Goal: Information Seeking & Learning: Learn about a topic

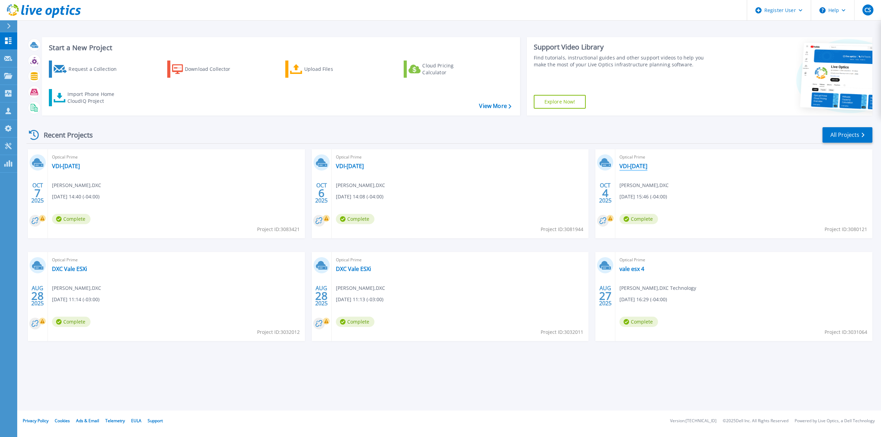
click at [642, 166] on link "VDI-[DATE]" at bounding box center [634, 166] width 28 height 7
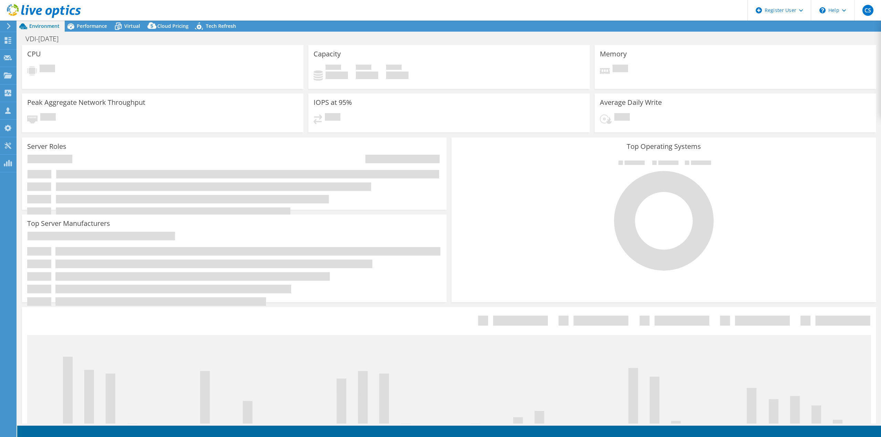
select select "USD"
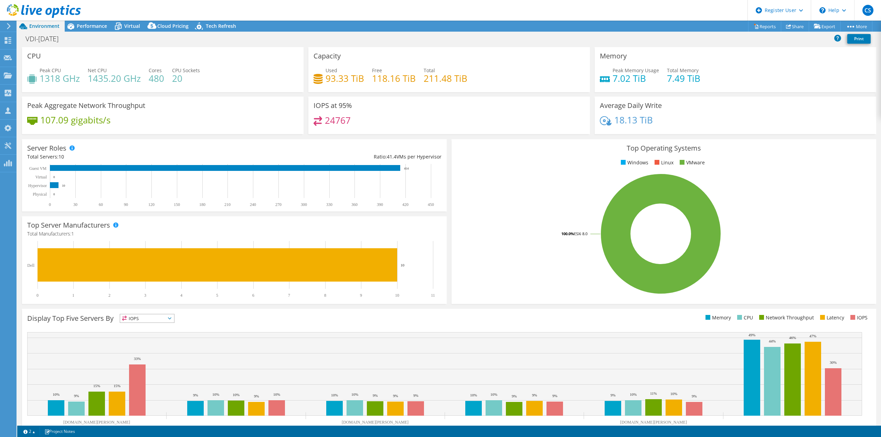
click at [446, 225] on div "Top Server Manufacturers Manufacturers are shown for physical servers and hyper…" at bounding box center [235, 260] width 430 height 93
click at [97, 30] on div "Performance" at bounding box center [88, 26] width 47 height 11
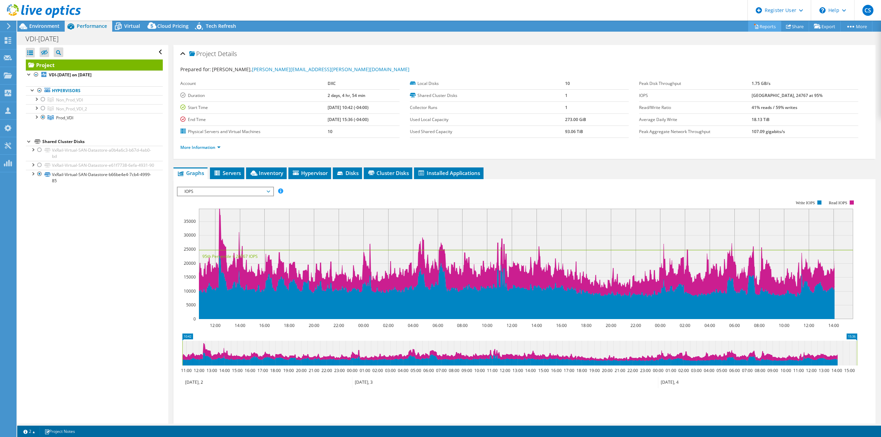
click at [763, 29] on link "Reports" at bounding box center [764, 26] width 33 height 11
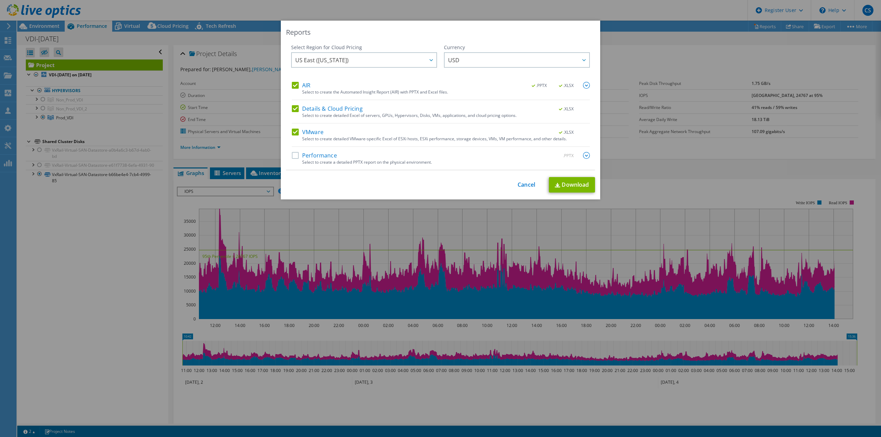
drag, startPoint x: 293, startPoint y: 110, endPoint x: 286, endPoint y: 93, distance: 18.7
click at [292, 110] on label "Details & Cloud Pricing" at bounding box center [327, 108] width 71 height 7
click at [0, 0] on input "Details & Cloud Pricing" at bounding box center [0, 0] width 0 height 0
click at [294, 83] on label "AIR" at bounding box center [301, 85] width 19 height 7
click at [0, 0] on input "AIR" at bounding box center [0, 0] width 0 height 0
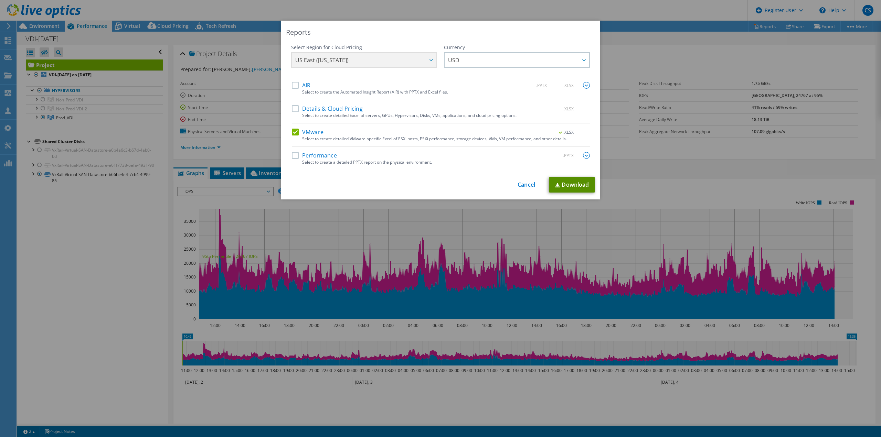
click at [564, 188] on link "Download" at bounding box center [572, 184] width 46 height 15
click at [531, 183] on link "Cancel" at bounding box center [527, 185] width 18 height 7
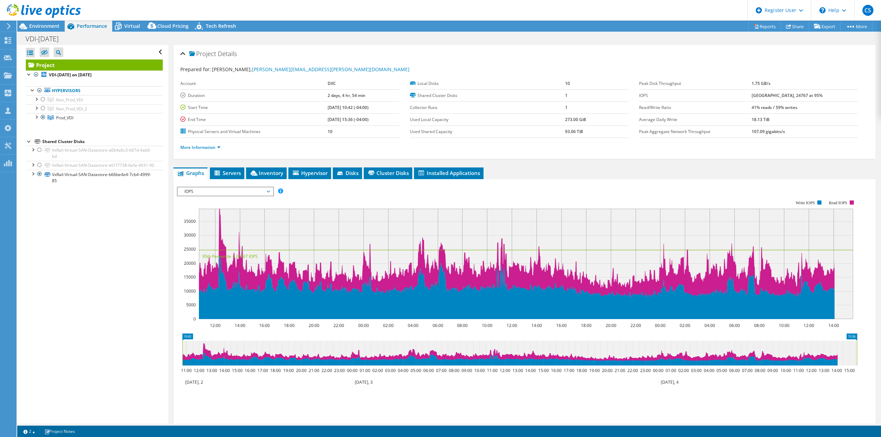
click at [299, 194] on rect at bounding box center [517, 260] width 680 height 138
click at [56, 31] on div "Environment" at bounding box center [40, 26] width 47 height 11
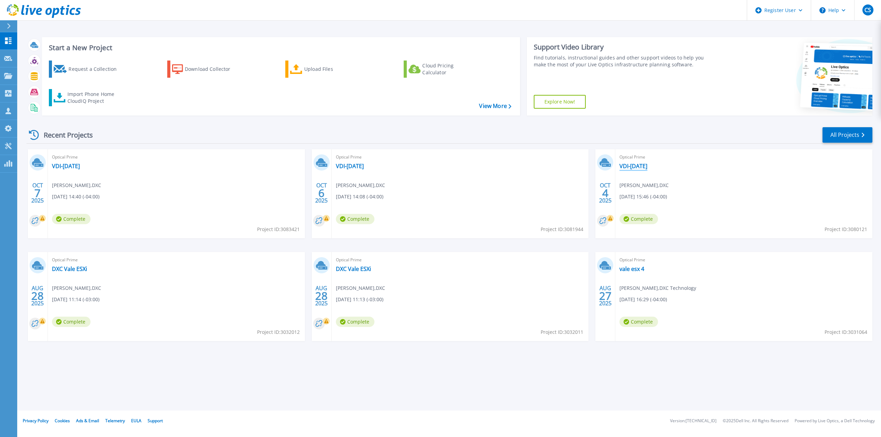
click at [637, 168] on link "VDI-04Oct2025" at bounding box center [634, 166] width 28 height 7
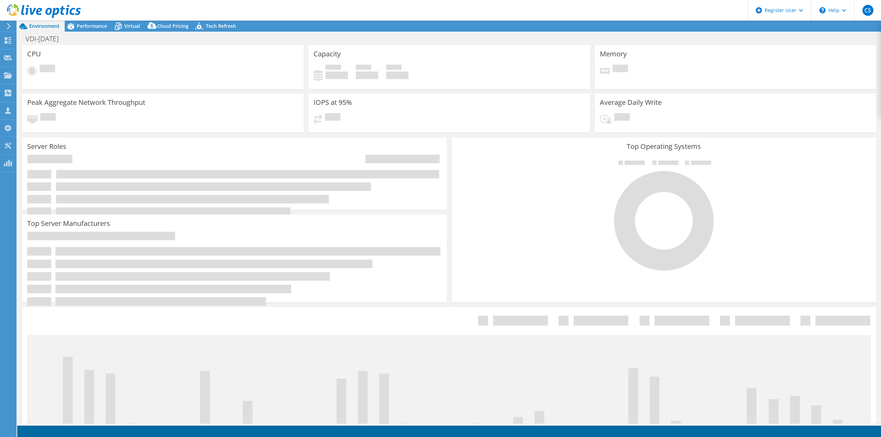
select select "USD"
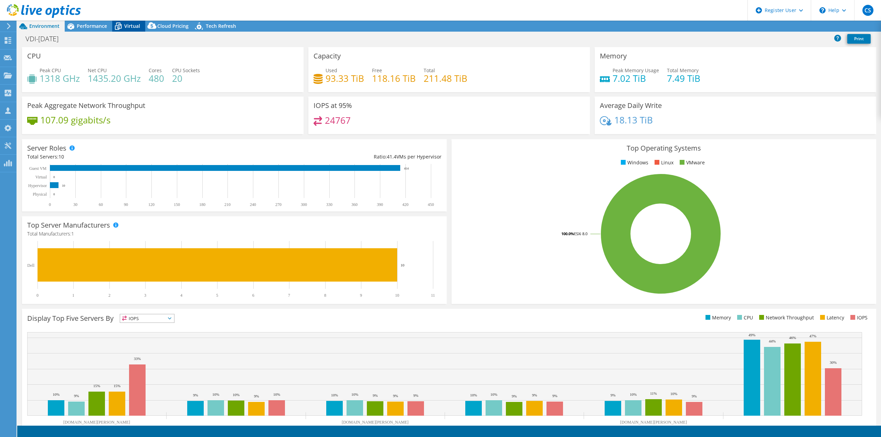
click at [137, 24] on span "Virtual" at bounding box center [132, 26] width 16 height 7
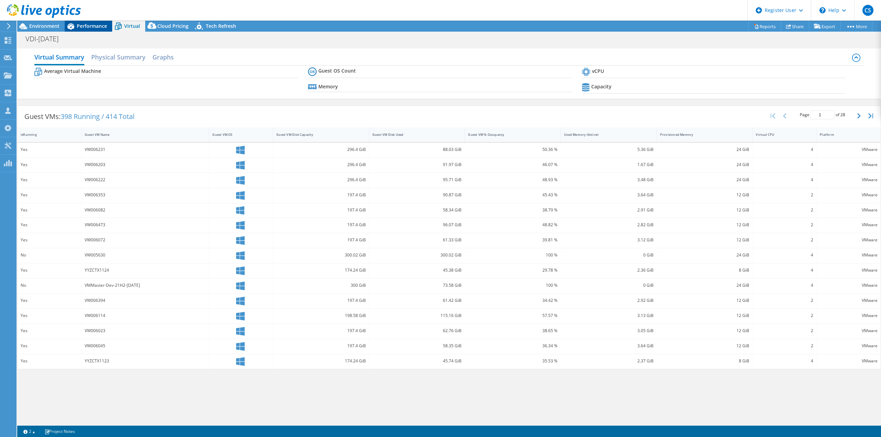
click at [95, 26] on span "Performance" at bounding box center [92, 26] width 30 height 7
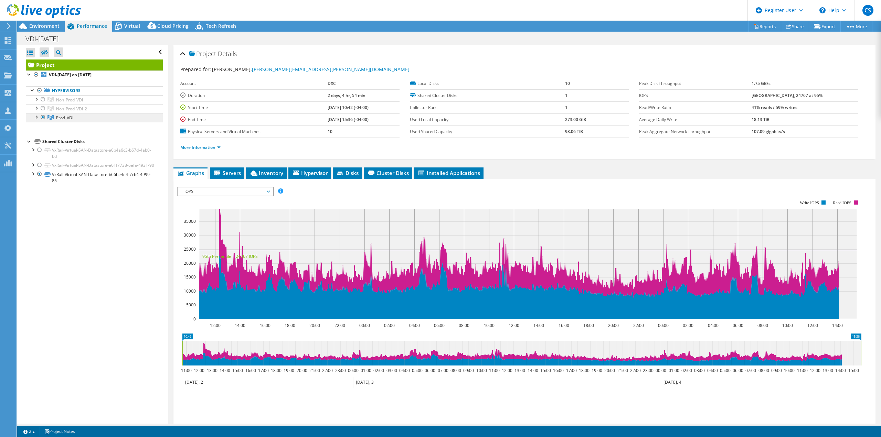
click at [68, 122] on link "Prod_VDI" at bounding box center [94, 117] width 137 height 9
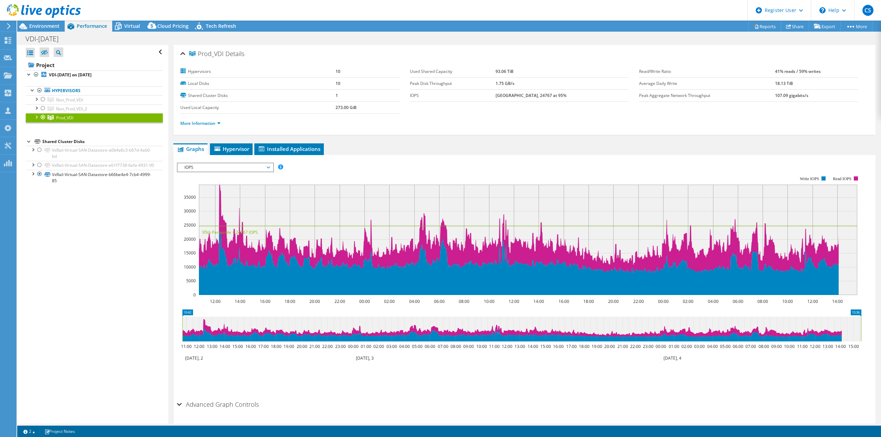
click at [38, 117] on div at bounding box center [36, 116] width 7 height 7
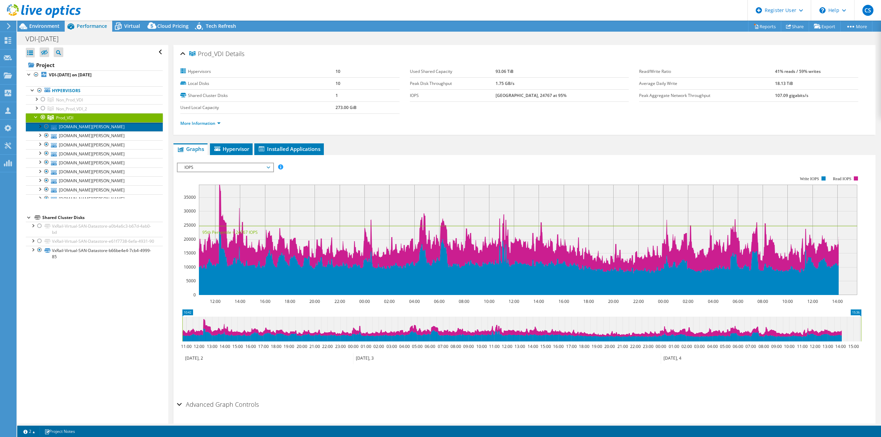
drag, startPoint x: 68, startPoint y: 125, endPoint x: 78, endPoint y: 125, distance: 10.3
click at [68, 125] on link "[DOMAIN_NAME][PERSON_NAME]" at bounding box center [94, 127] width 137 height 9
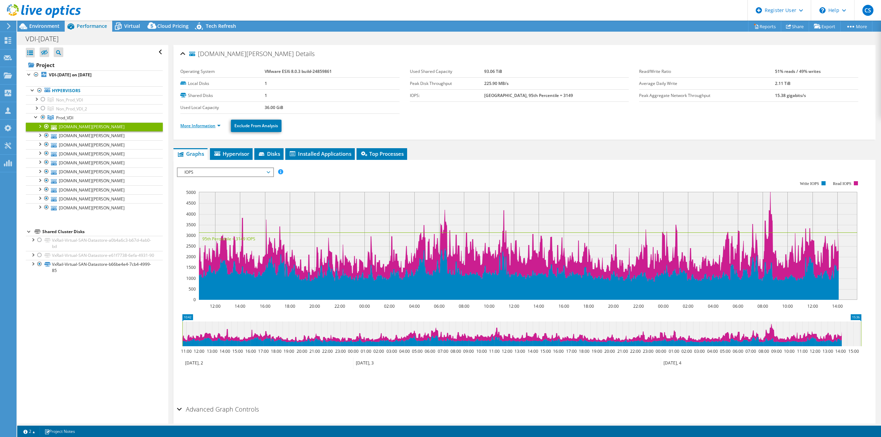
click at [216, 123] on link "More Information" at bounding box center [200, 126] width 40 height 6
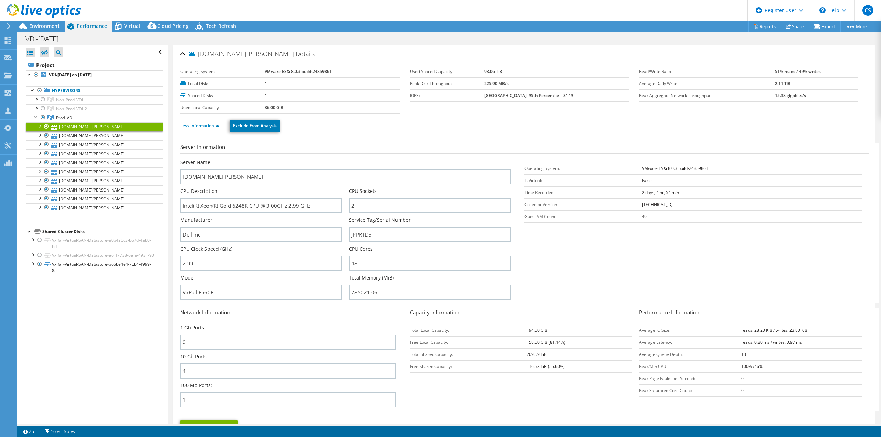
click at [45, 23] on div at bounding box center [40, 11] width 81 height 23
click at [43, 23] on span "Environment" at bounding box center [44, 26] width 30 height 7
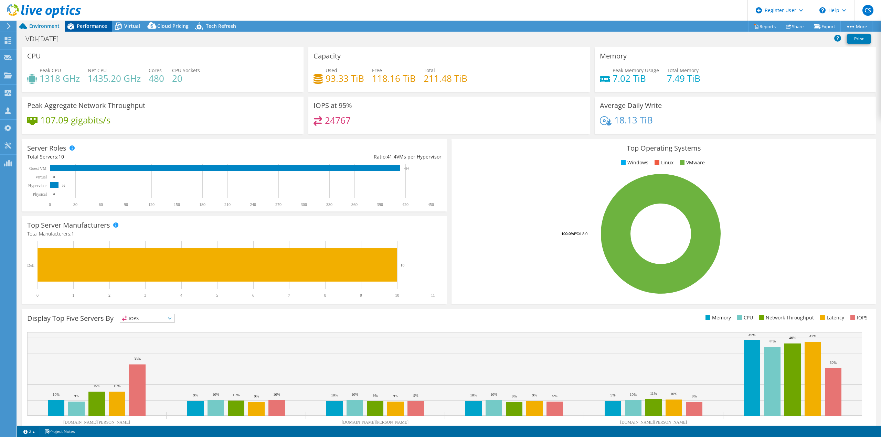
click at [94, 27] on span "Performance" at bounding box center [92, 26] width 30 height 7
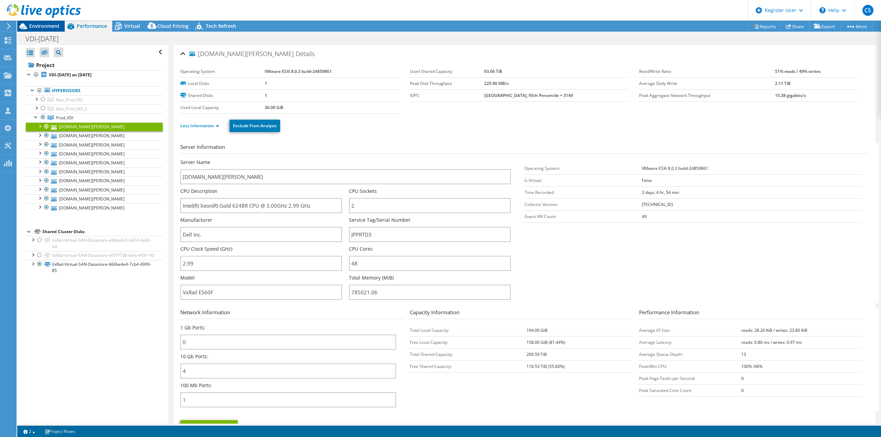
click at [55, 28] on span "Environment" at bounding box center [44, 26] width 30 height 7
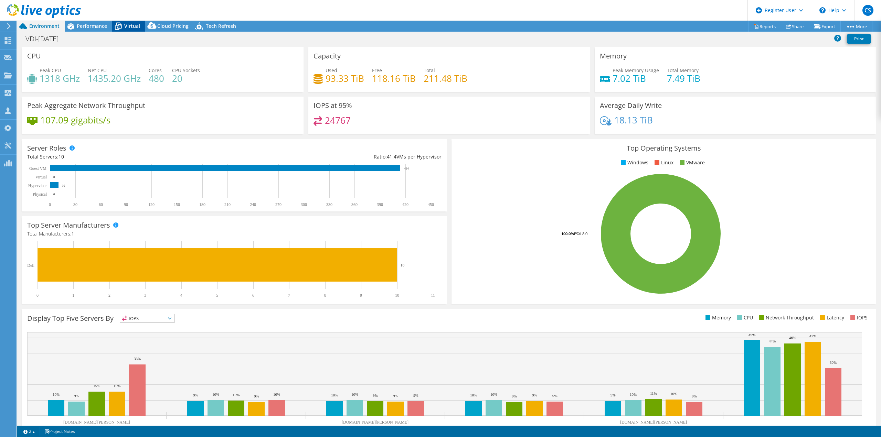
click at [125, 30] on div "Virtual" at bounding box center [128, 26] width 33 height 11
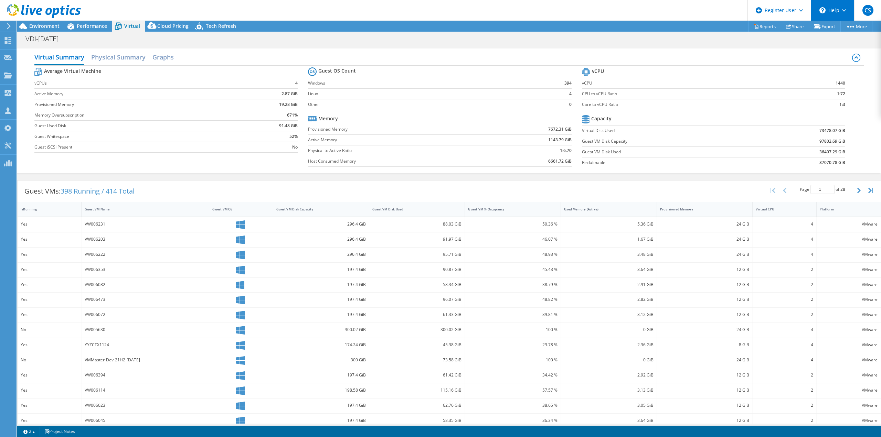
click at [846, 6] on div "\n Help" at bounding box center [832, 10] width 43 height 21
click at [594, 127] on label "Virtual Disk Used" at bounding box center [668, 130] width 172 height 7
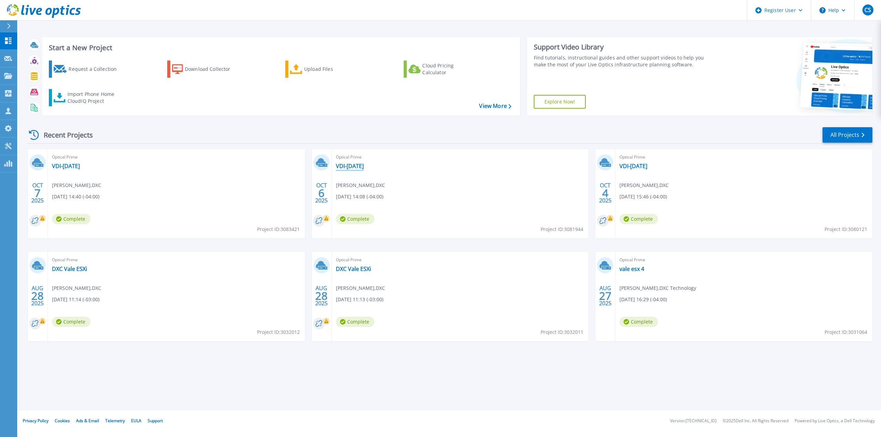
click at [346, 169] on link "VDI-[DATE]" at bounding box center [350, 166] width 28 height 7
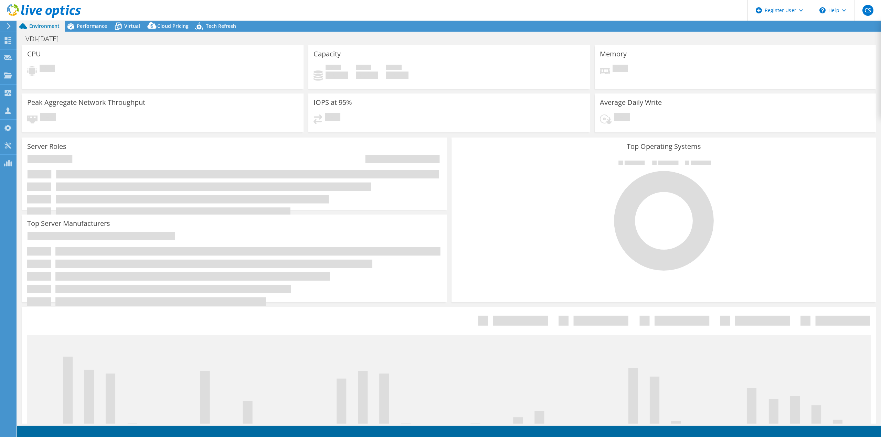
select select "USD"
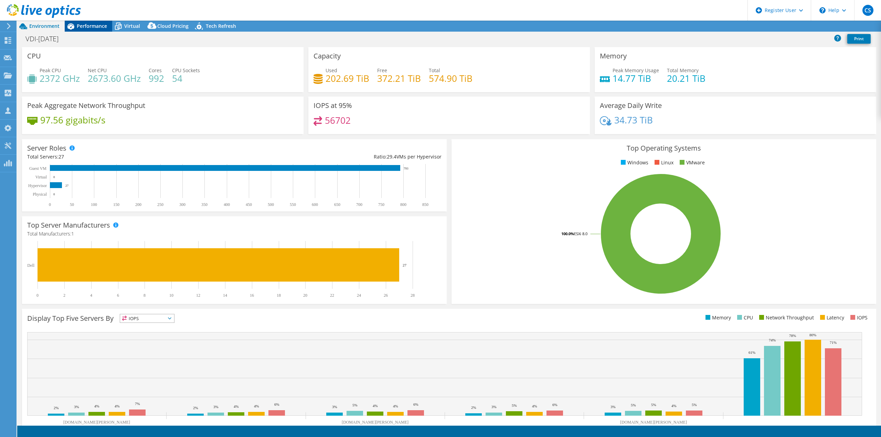
click at [102, 29] on div "Performance" at bounding box center [88, 26] width 47 height 11
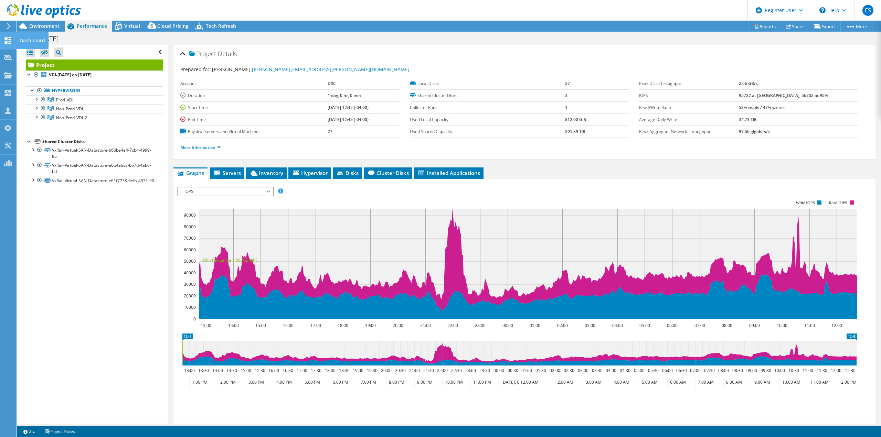
click at [10, 39] on use at bounding box center [8, 40] width 7 height 7
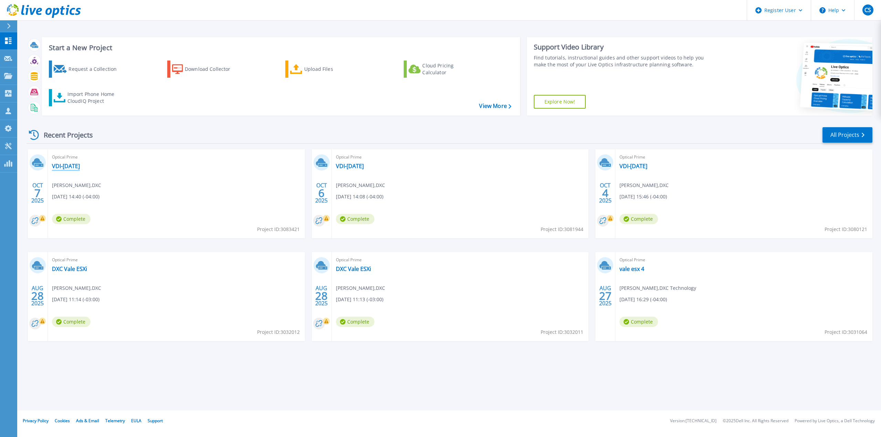
click at [80, 166] on link "VDI-[DATE]" at bounding box center [66, 166] width 28 height 7
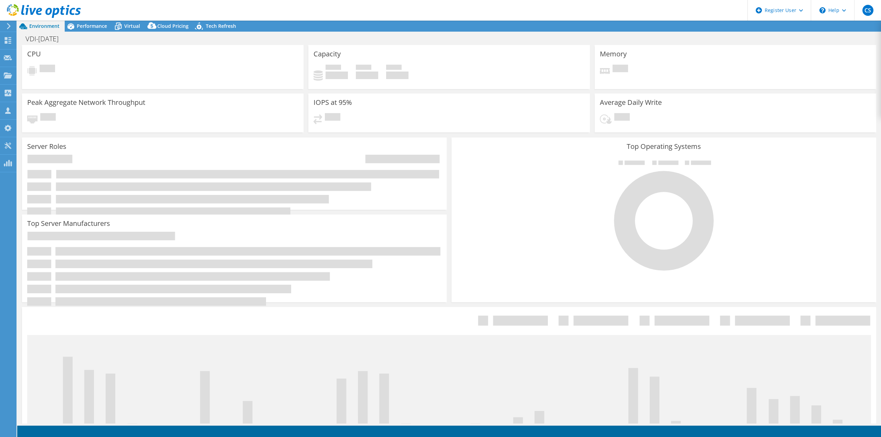
select select "USD"
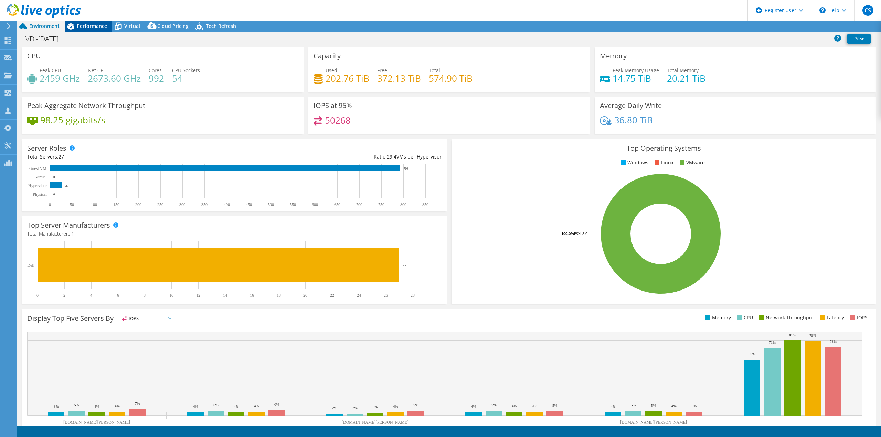
click at [98, 28] on span "Performance" at bounding box center [92, 26] width 30 height 7
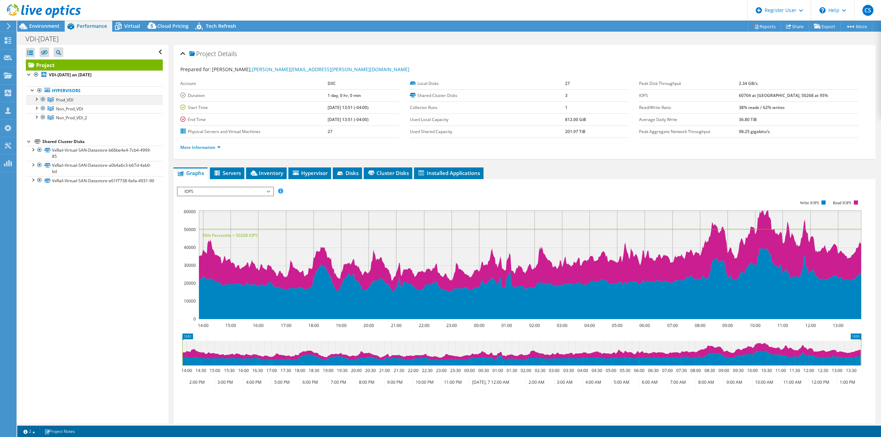
click at [44, 99] on div at bounding box center [43, 99] width 7 height 8
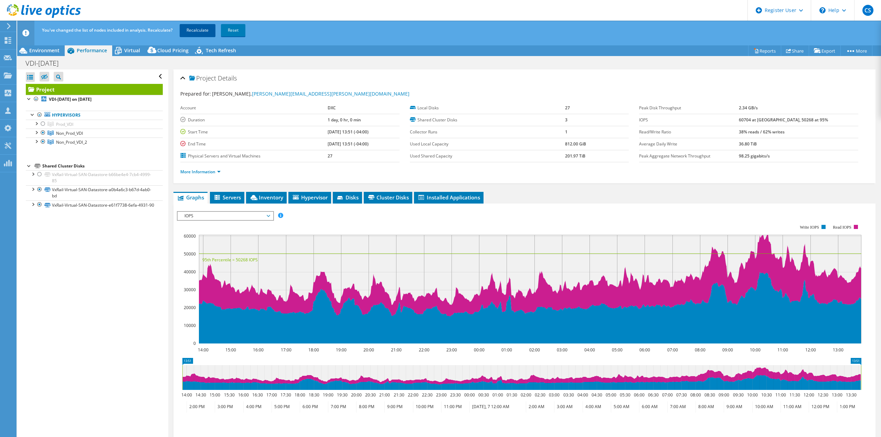
click at [203, 32] on link "Recalculate" at bounding box center [198, 30] width 36 height 12
click at [55, 54] on div "Environment" at bounding box center [40, 50] width 47 height 11
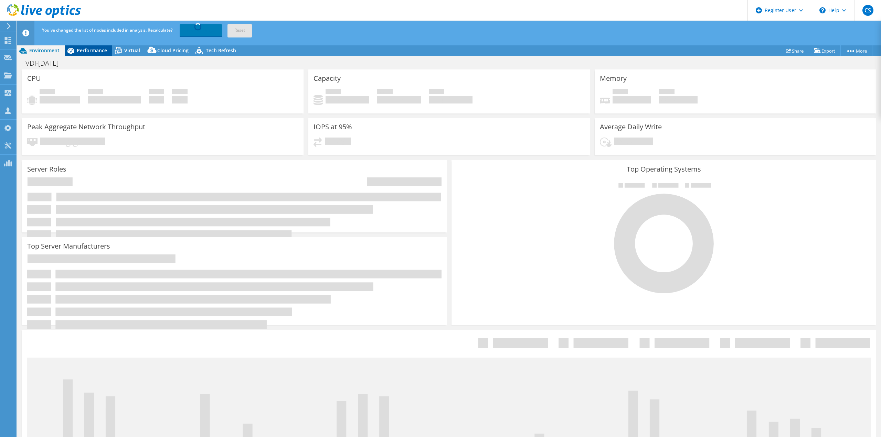
click at [97, 48] on span "Performance" at bounding box center [92, 50] width 30 height 7
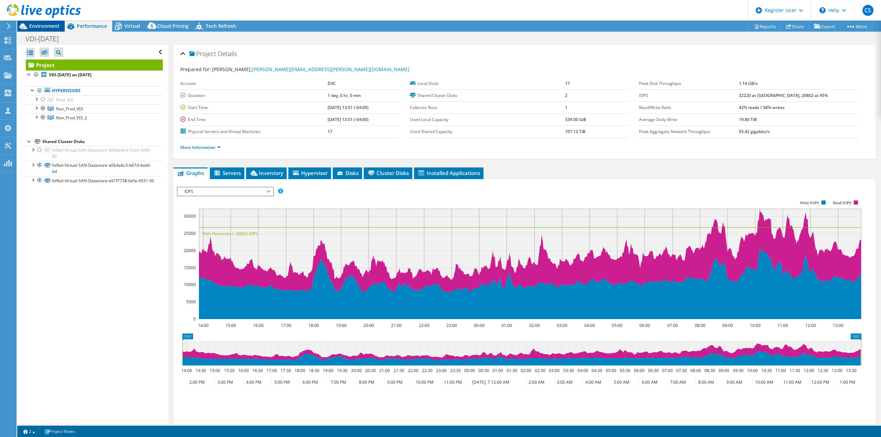
click at [48, 27] on span "Environment" at bounding box center [44, 26] width 30 height 7
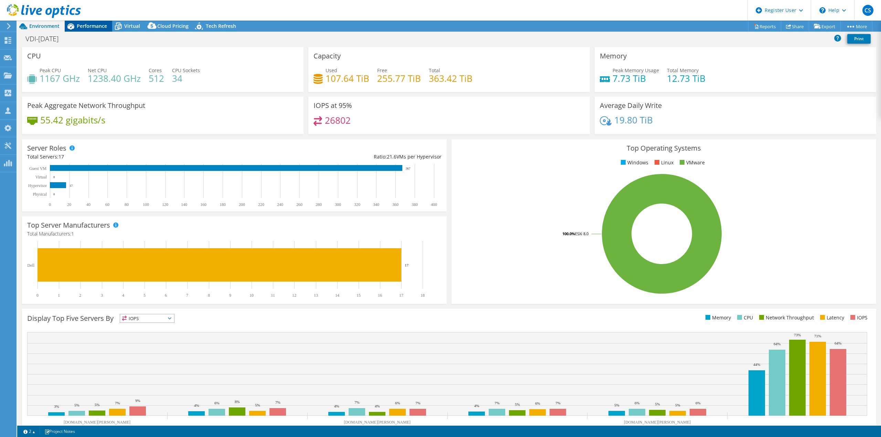
click at [96, 31] on div "Performance" at bounding box center [88, 26] width 47 height 11
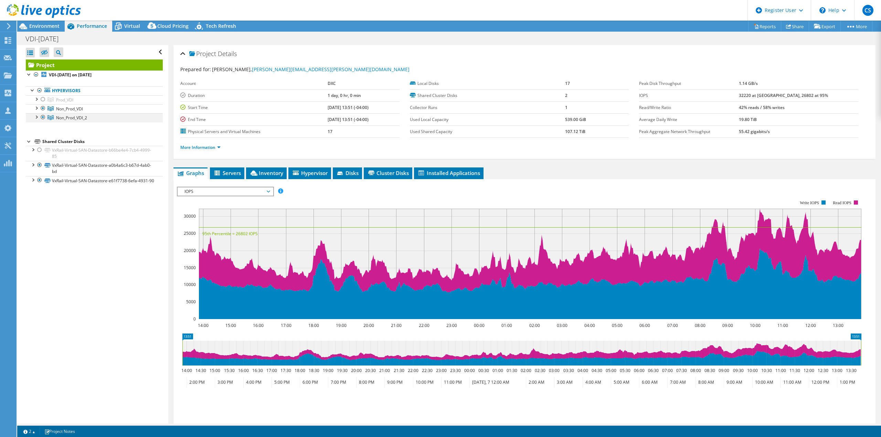
click at [40, 116] on div at bounding box center [43, 117] width 7 height 8
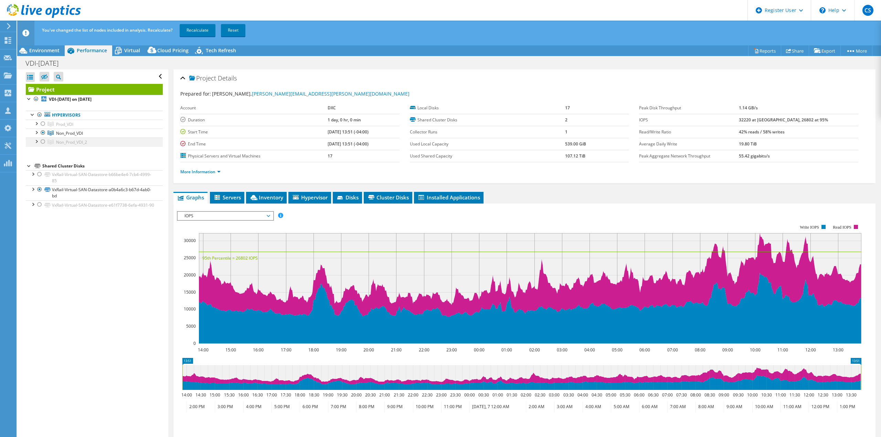
click at [41, 142] on div at bounding box center [43, 142] width 7 height 8
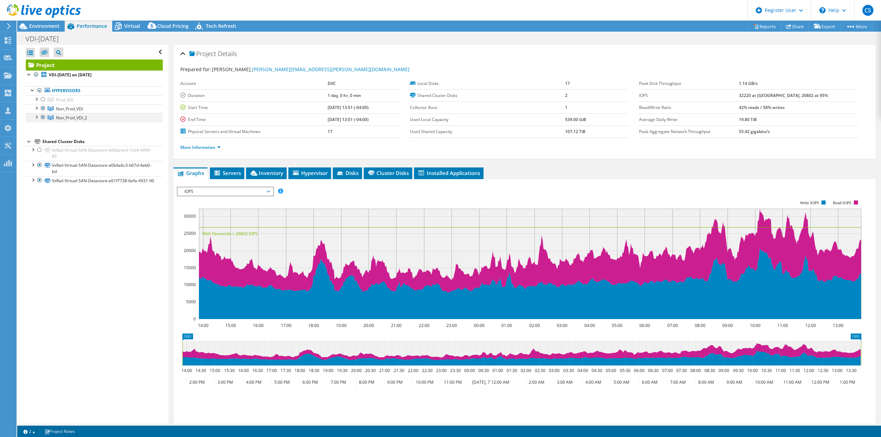
click at [36, 119] on div at bounding box center [36, 116] width 7 height 7
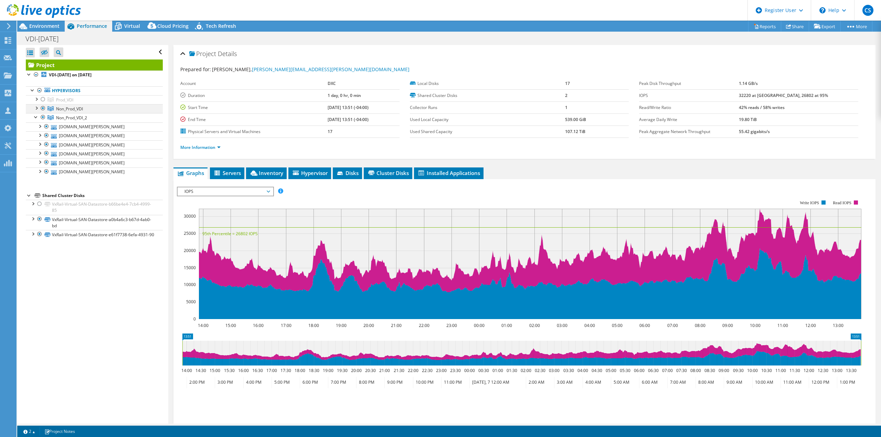
click at [38, 108] on div at bounding box center [36, 107] width 7 height 7
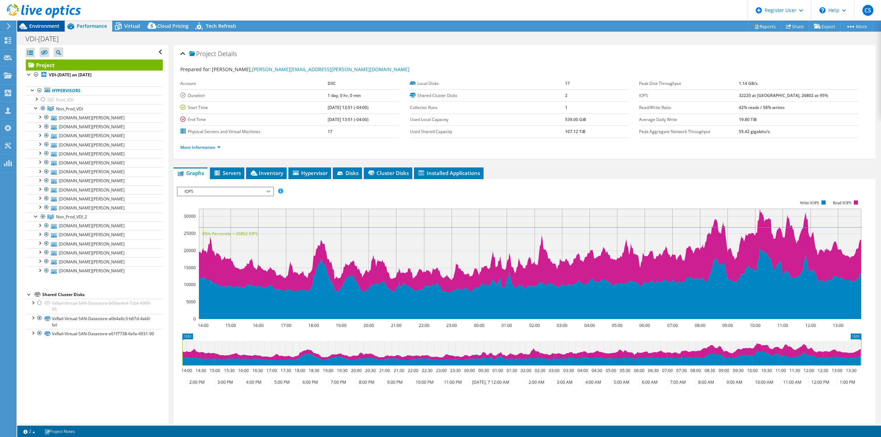
click at [38, 26] on span "Environment" at bounding box center [44, 26] width 30 height 7
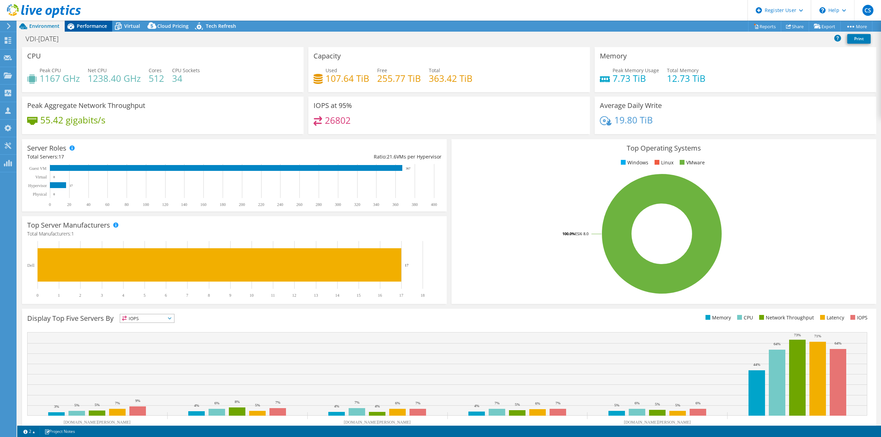
click at [76, 29] on icon at bounding box center [71, 26] width 12 height 12
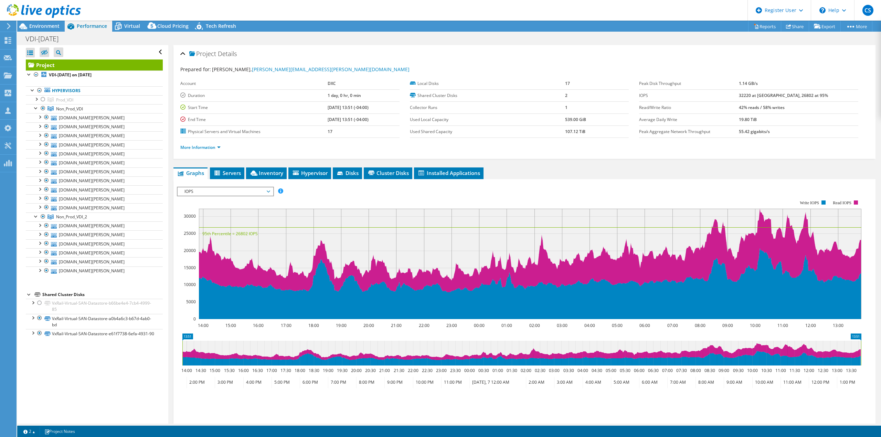
click at [228, 193] on span "IOPS" at bounding box center [225, 192] width 88 height 8
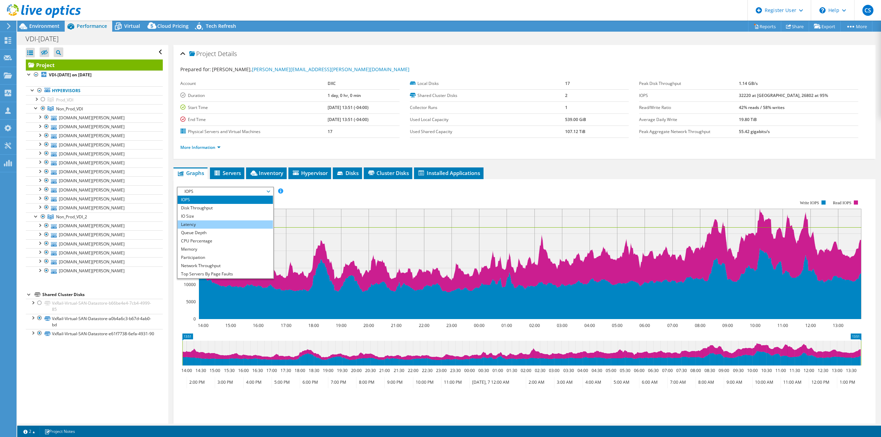
click at [229, 223] on li "Latency" at bounding box center [225, 225] width 95 height 8
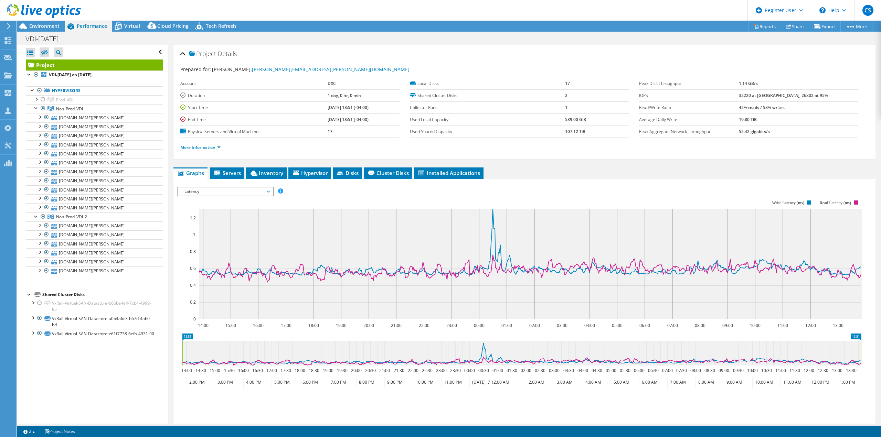
click at [237, 190] on span "Latency" at bounding box center [225, 192] width 88 height 8
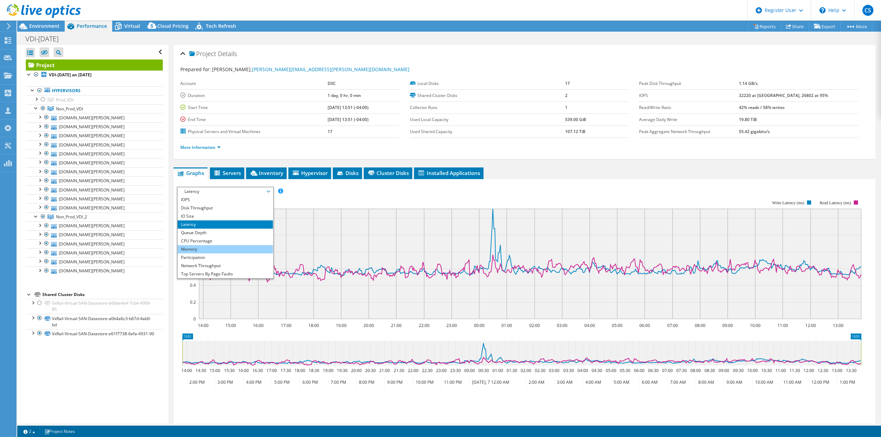
click at [225, 247] on li "Memory" at bounding box center [225, 249] width 95 height 8
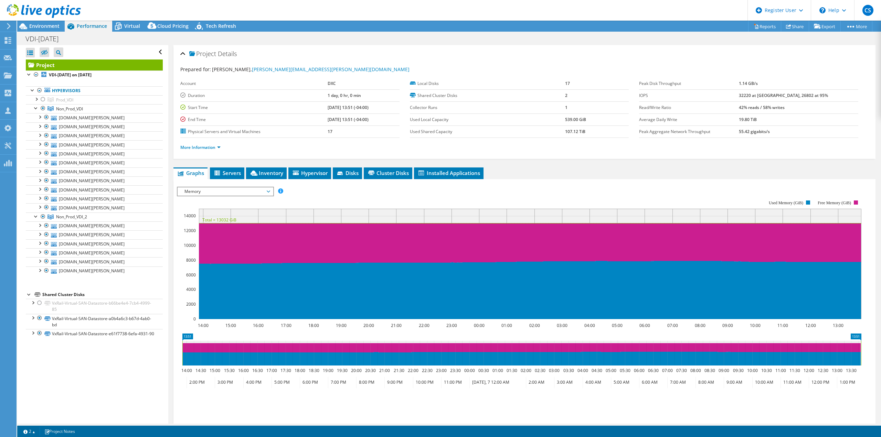
click at [226, 192] on span "Memory" at bounding box center [225, 192] width 88 height 8
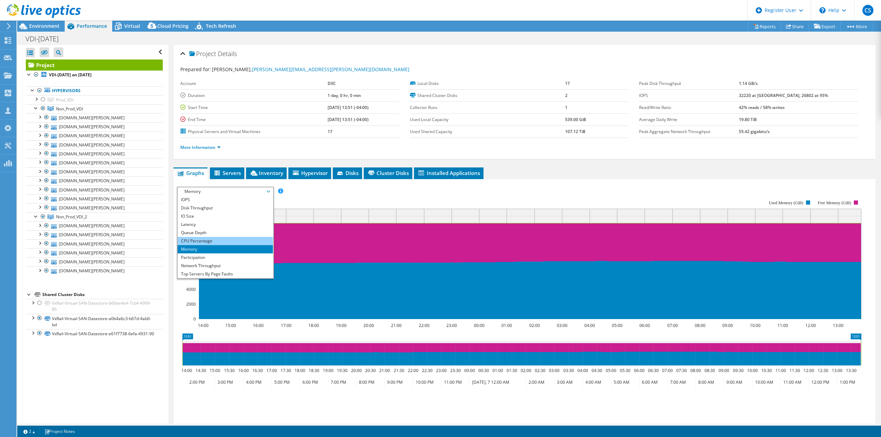
click at [223, 241] on li "CPU Percentage" at bounding box center [225, 241] width 95 height 8
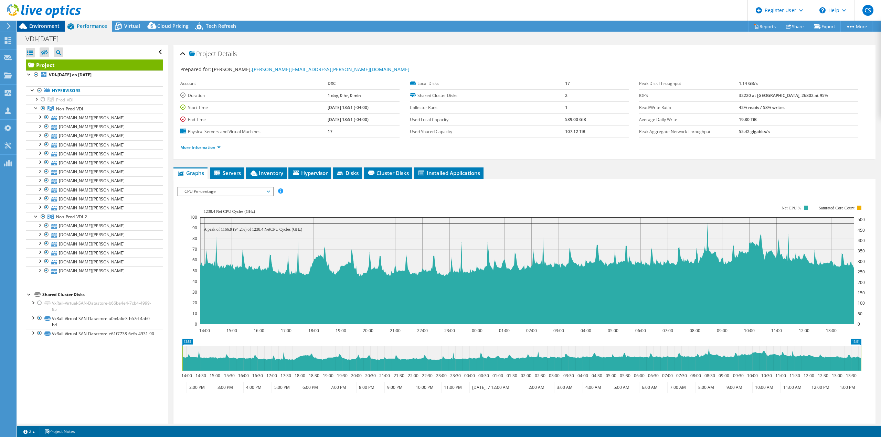
click at [44, 28] on span "Environment" at bounding box center [44, 26] width 30 height 7
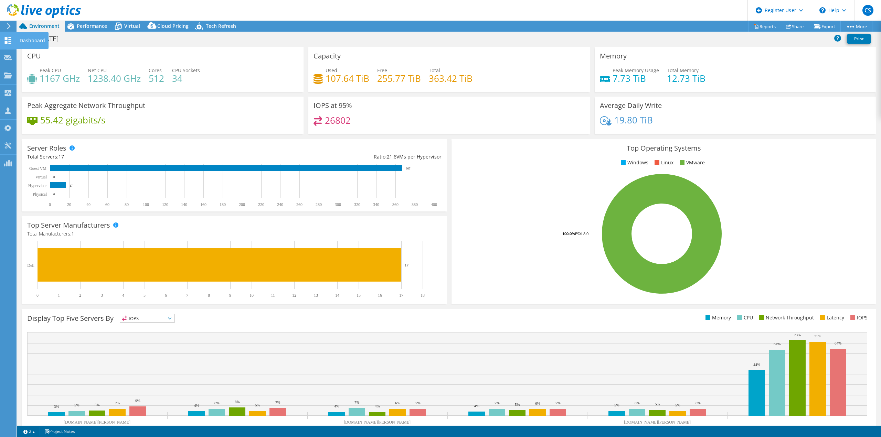
click at [7, 37] on icon at bounding box center [8, 40] width 8 height 7
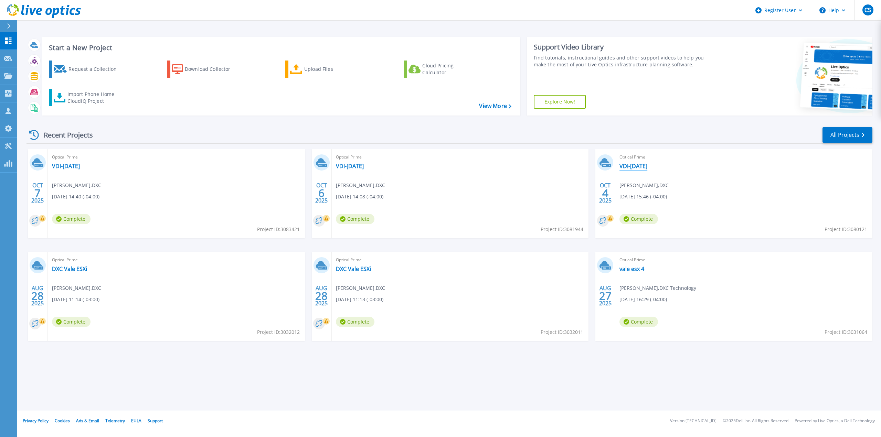
click at [647, 168] on link "VDI-[DATE]" at bounding box center [634, 166] width 28 height 7
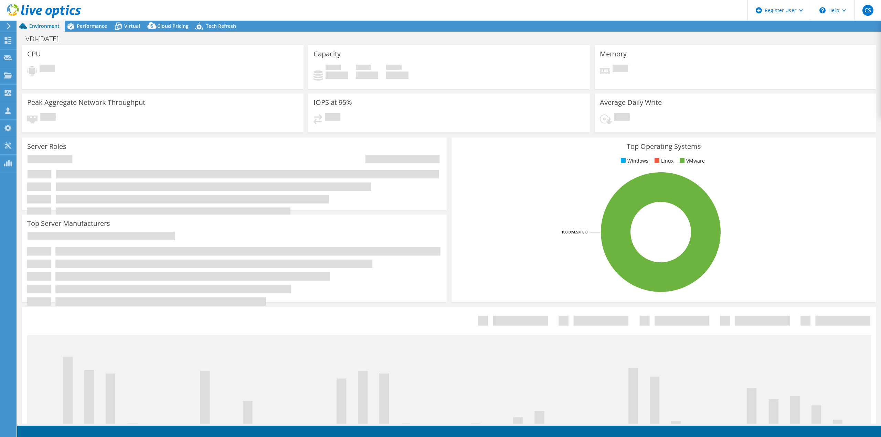
select select "USD"
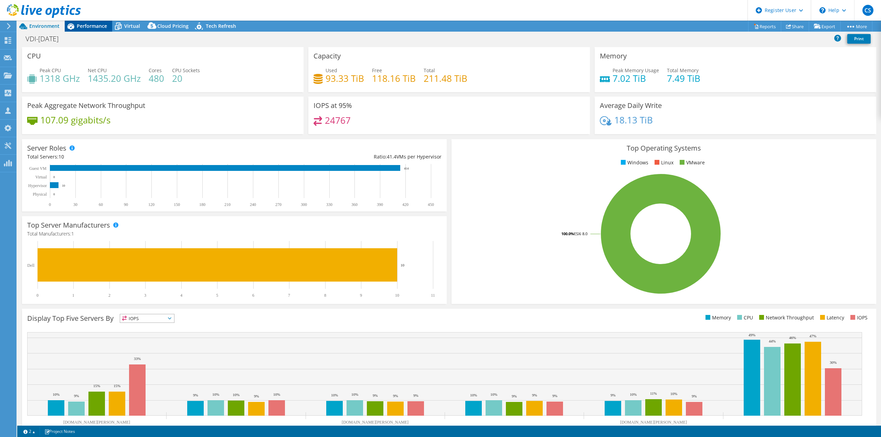
click at [98, 28] on span "Performance" at bounding box center [92, 26] width 30 height 7
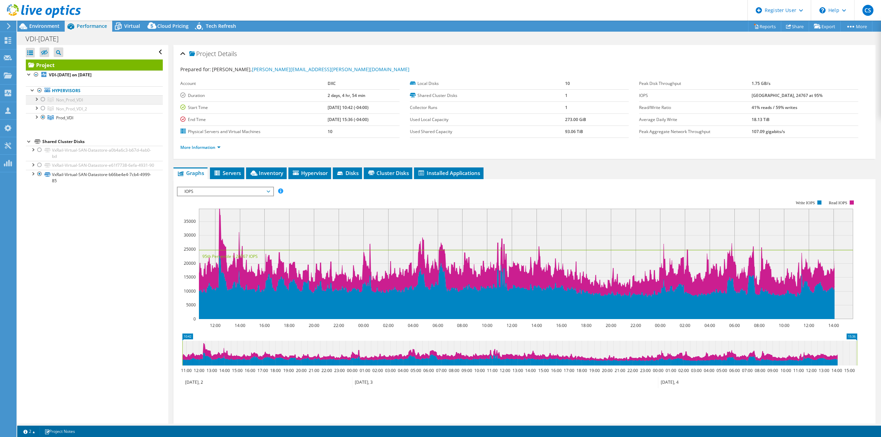
click at [44, 100] on div at bounding box center [43, 99] width 7 height 8
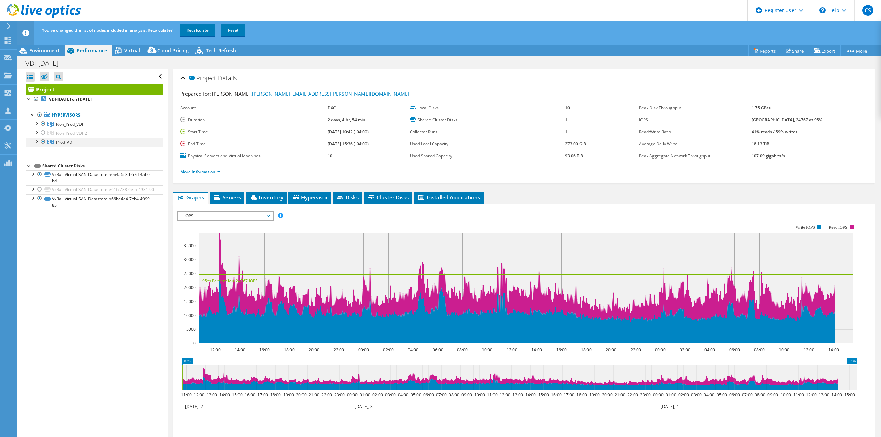
click at [42, 142] on div at bounding box center [43, 142] width 7 height 8
click at [209, 28] on link "Recalculate" at bounding box center [198, 30] width 36 height 12
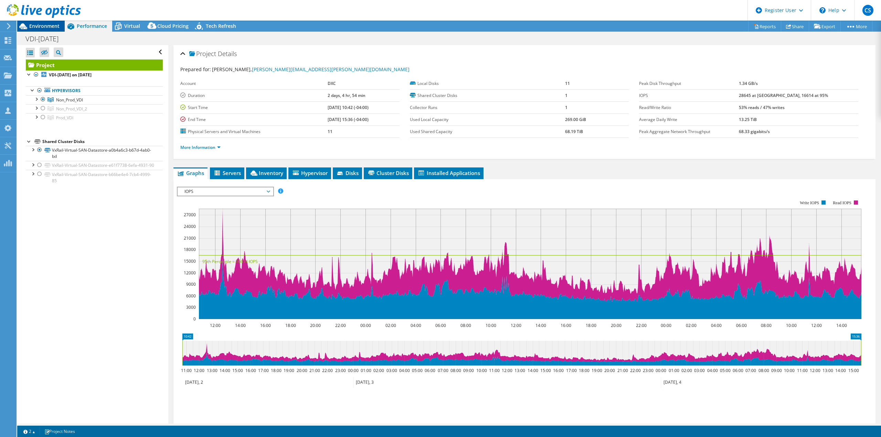
click at [48, 27] on span "Environment" at bounding box center [44, 26] width 30 height 7
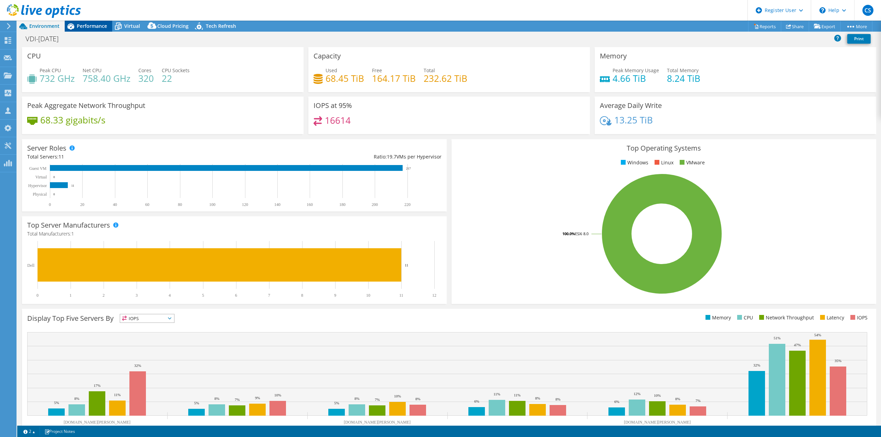
click at [89, 24] on span "Performance" at bounding box center [92, 26] width 30 height 7
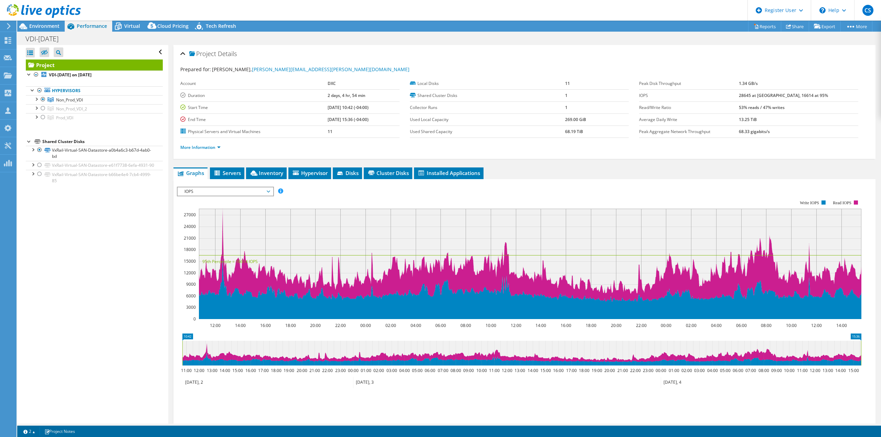
click at [204, 144] on li "More Information" at bounding box center [202, 148] width 44 height 8
click at [203, 147] on link "More Information" at bounding box center [200, 148] width 40 height 6
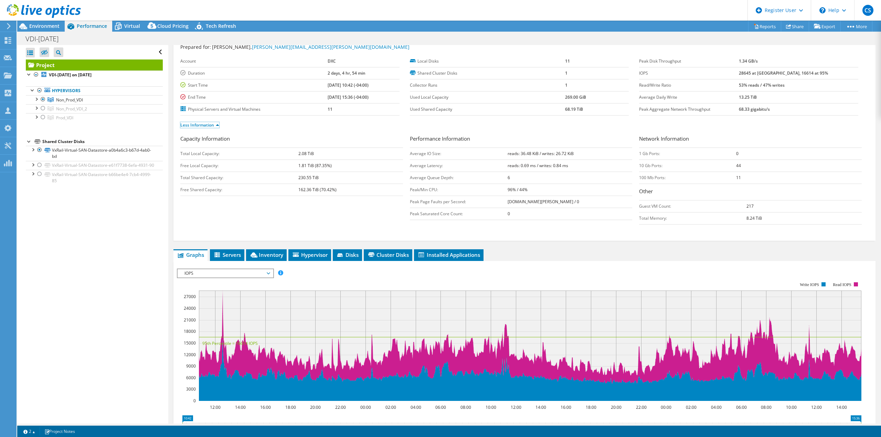
scroll to position [34, 0]
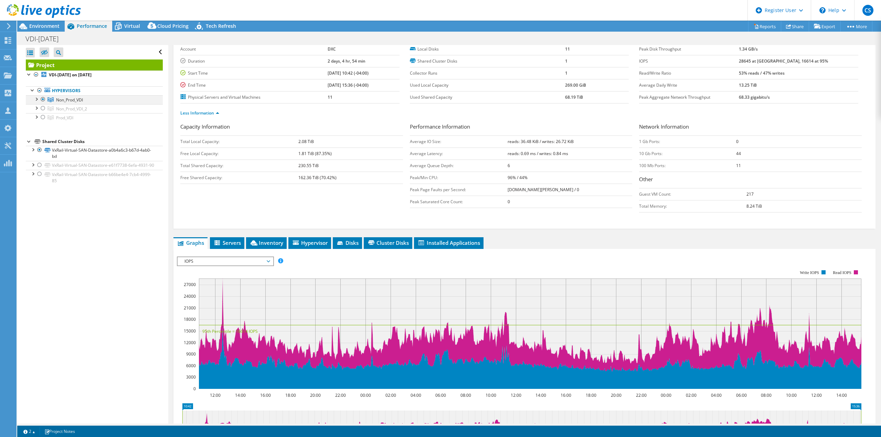
click at [37, 99] on div at bounding box center [36, 98] width 7 height 7
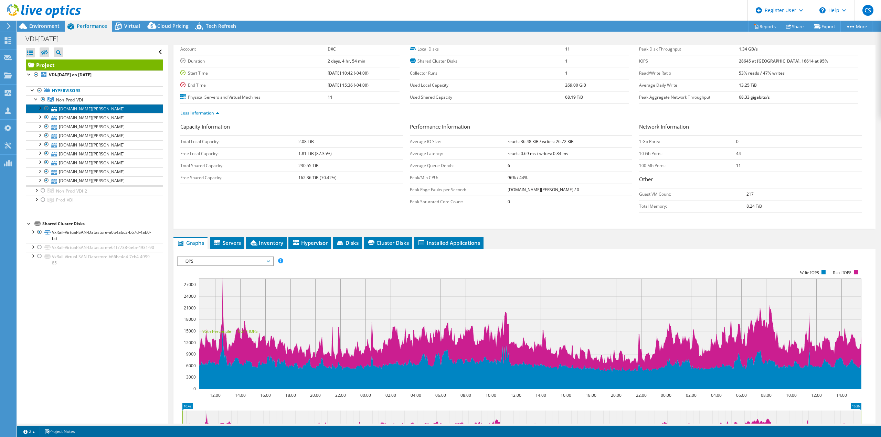
click at [73, 107] on link "[DOMAIN_NAME][PERSON_NAME]" at bounding box center [94, 108] width 137 height 9
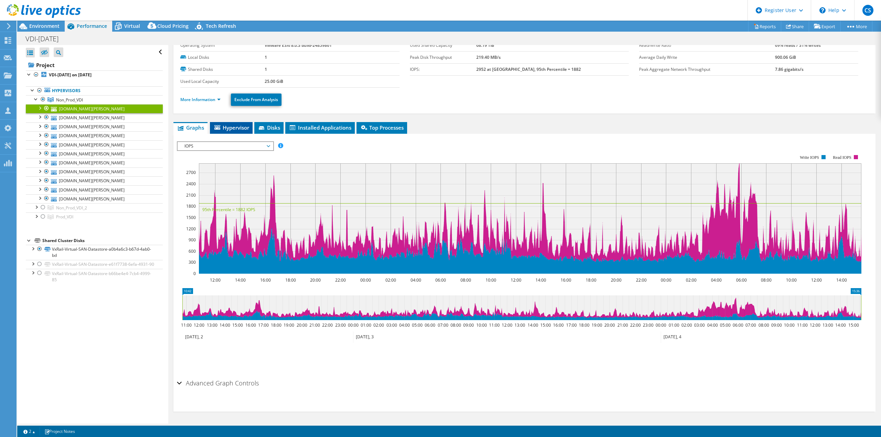
scroll to position [26, 0]
click at [216, 98] on link "More Information" at bounding box center [200, 100] width 40 height 6
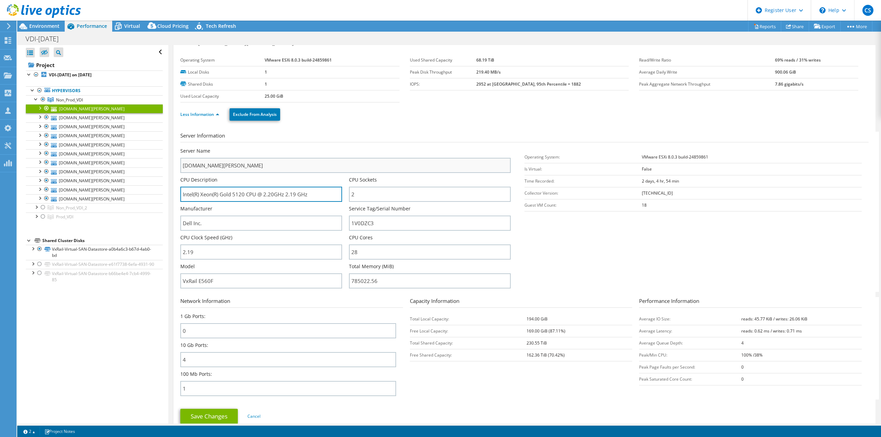
scroll to position [0, 0]
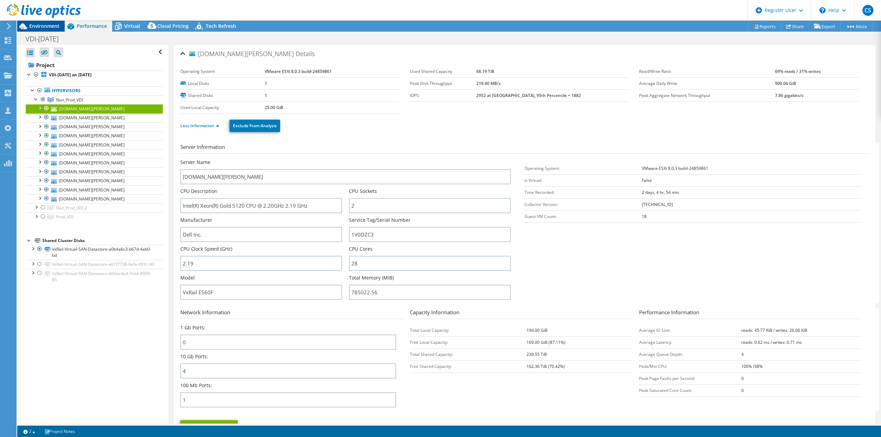
click at [34, 27] on span "Environment" at bounding box center [44, 26] width 30 height 7
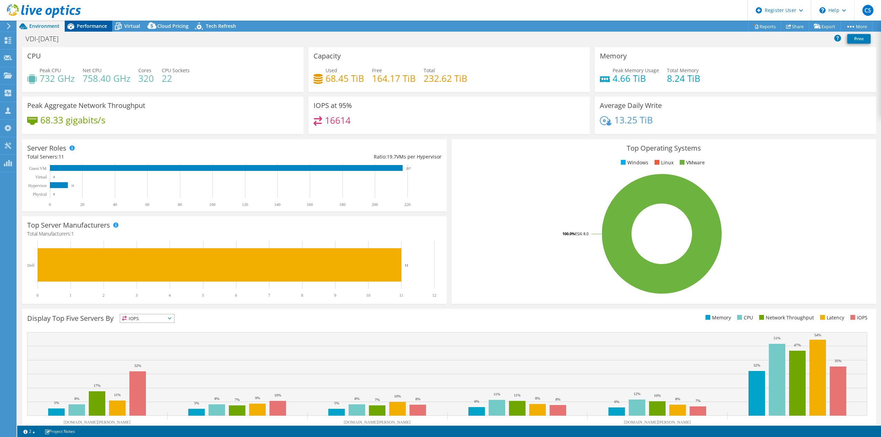
click at [100, 24] on span "Performance" at bounding box center [92, 26] width 30 height 7
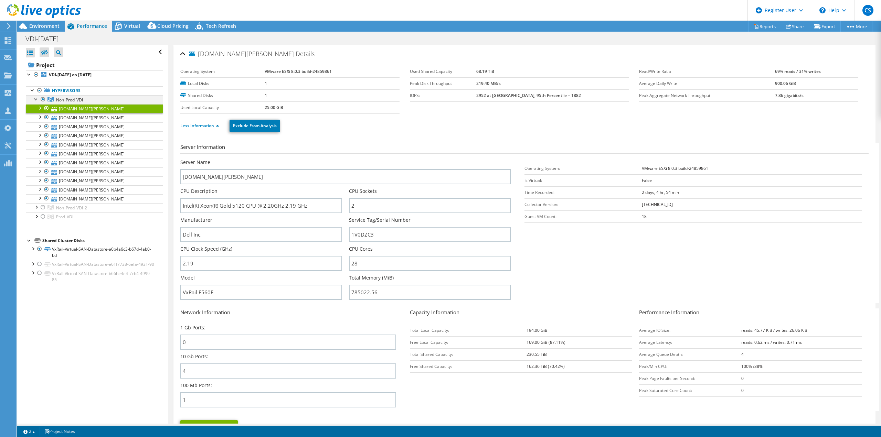
click at [36, 99] on div at bounding box center [36, 98] width 7 height 7
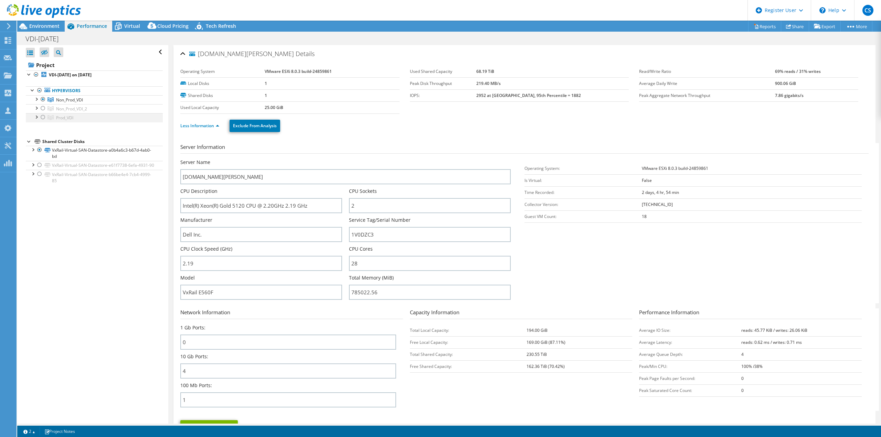
click at [43, 116] on div at bounding box center [43, 117] width 7 height 8
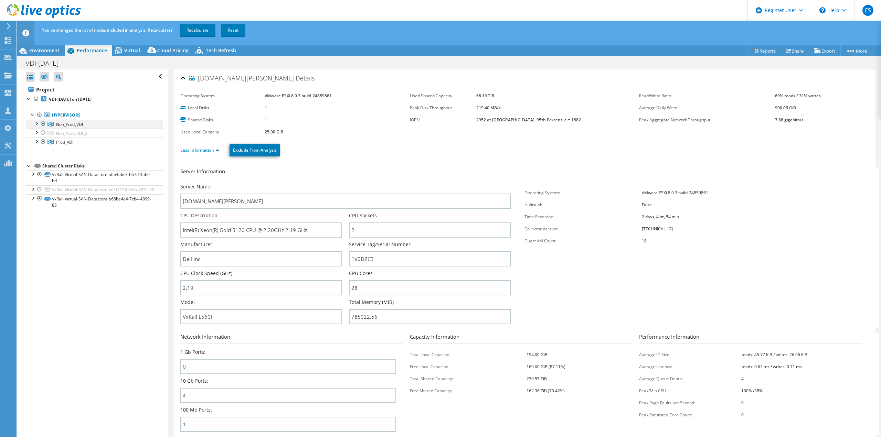
click at [42, 125] on div at bounding box center [43, 124] width 7 height 8
click at [194, 32] on link "Recalculate" at bounding box center [198, 30] width 36 height 12
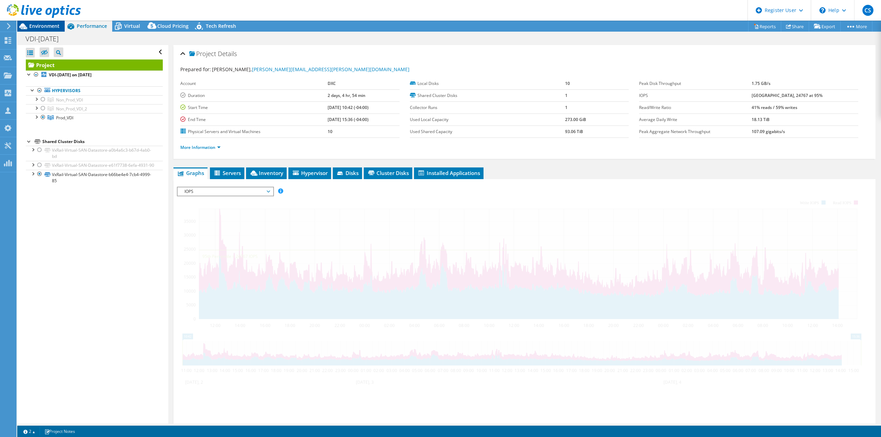
click at [54, 27] on span "Environment" at bounding box center [44, 26] width 30 height 7
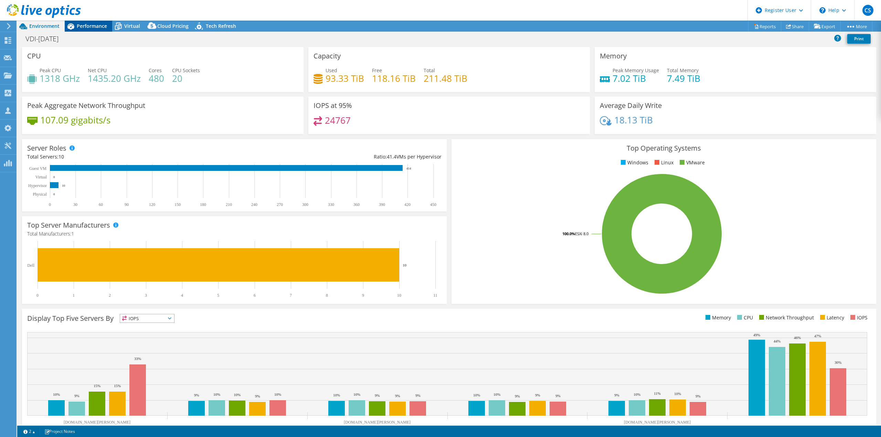
click at [93, 26] on span "Performance" at bounding box center [92, 26] width 30 height 7
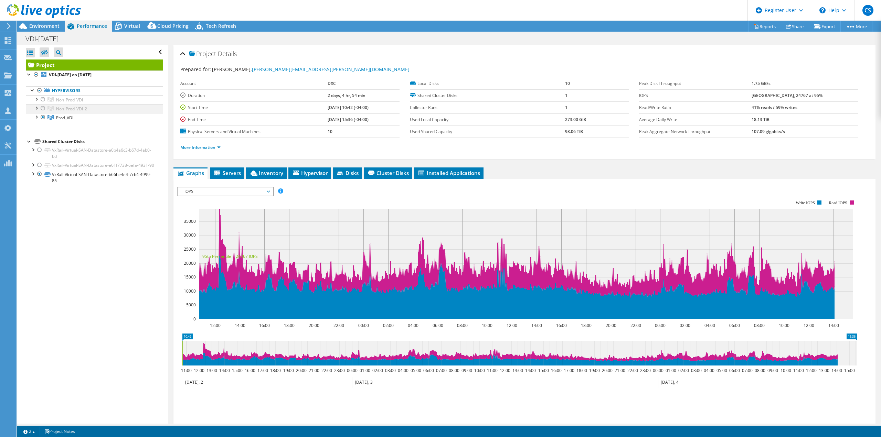
click at [39, 107] on div at bounding box center [36, 107] width 7 height 7
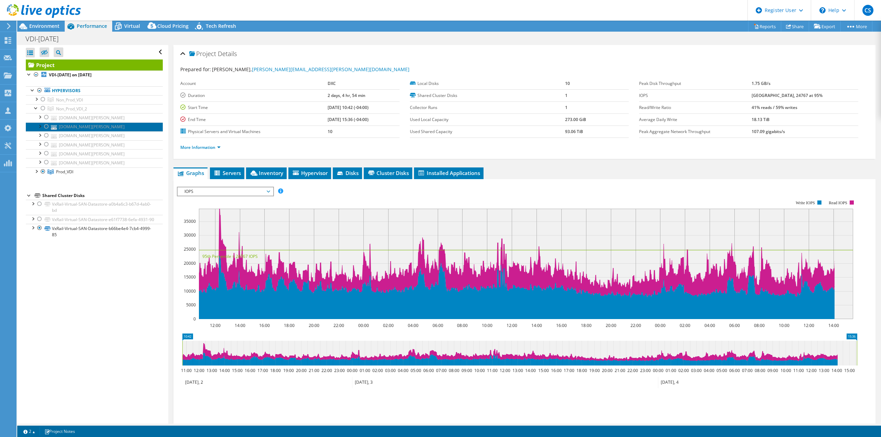
click at [76, 123] on link "[DOMAIN_NAME][PERSON_NAME]" at bounding box center [94, 127] width 137 height 9
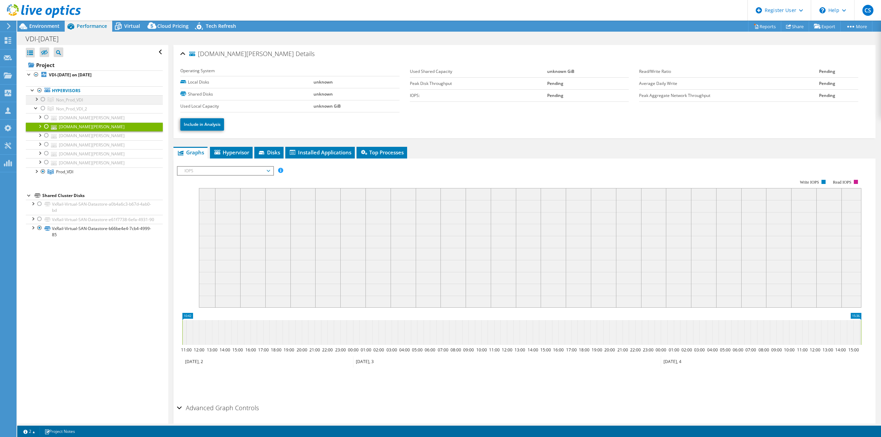
click at [44, 101] on div at bounding box center [43, 99] width 7 height 8
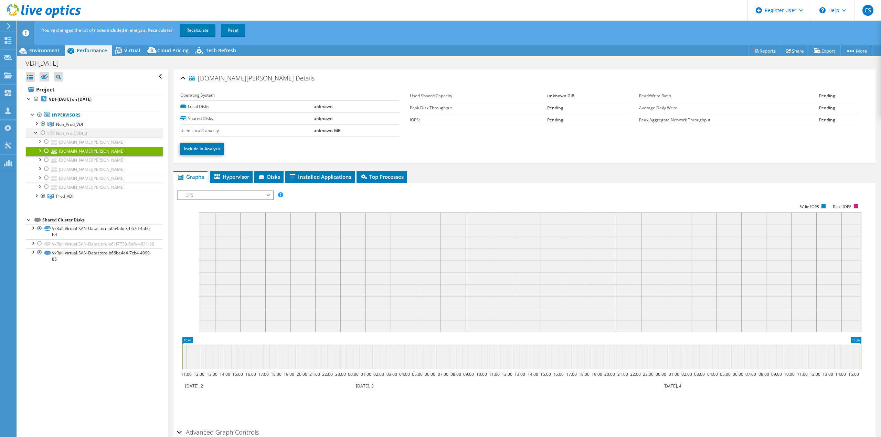
click at [44, 133] on div at bounding box center [43, 133] width 7 height 8
click at [200, 32] on link "Recalculate" at bounding box center [198, 30] width 36 height 12
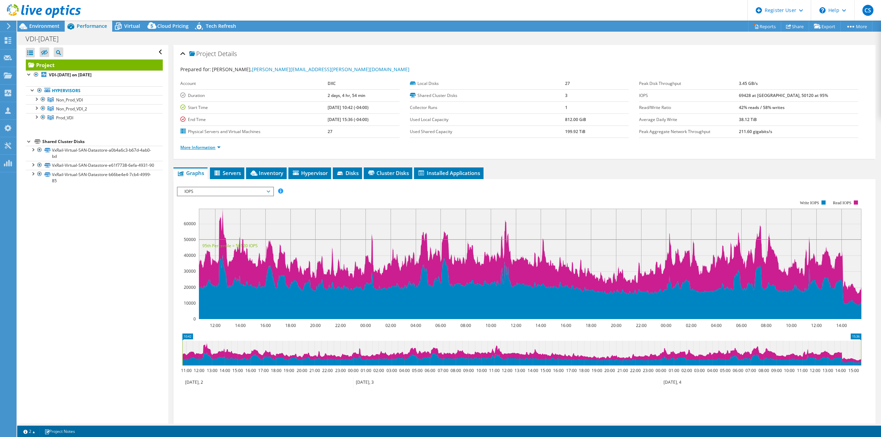
click at [215, 147] on link "More Information" at bounding box center [200, 148] width 40 height 6
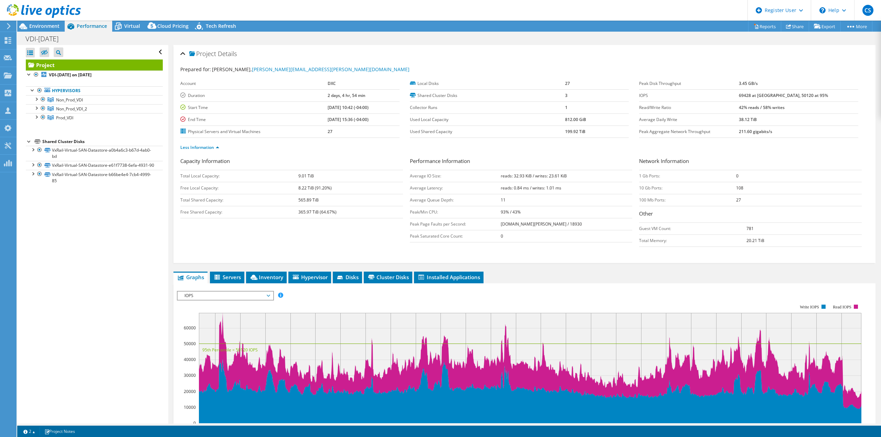
drag, startPoint x: 393, startPoint y: 204, endPoint x: 392, endPoint y: 200, distance: 4.5
drag, startPoint x: 392, startPoint y: 200, endPoint x: 316, endPoint y: 244, distance: 88.4
click at [316, 244] on div "Capacity Information Total Local Capacity: 9.01 TiB Free Local Capacity: 8.22 T…" at bounding box center [524, 203] width 688 height 93
click at [60, 107] on span "Non_Prod_VDI_2" at bounding box center [71, 109] width 31 height 6
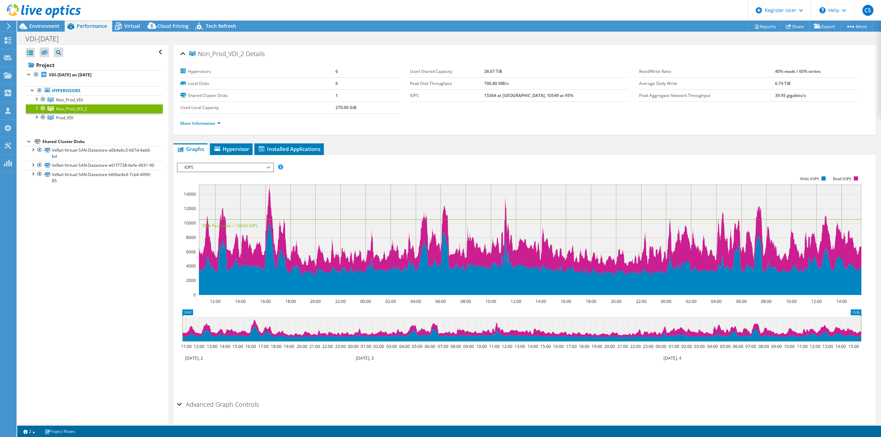
click at [35, 108] on div at bounding box center [36, 107] width 7 height 7
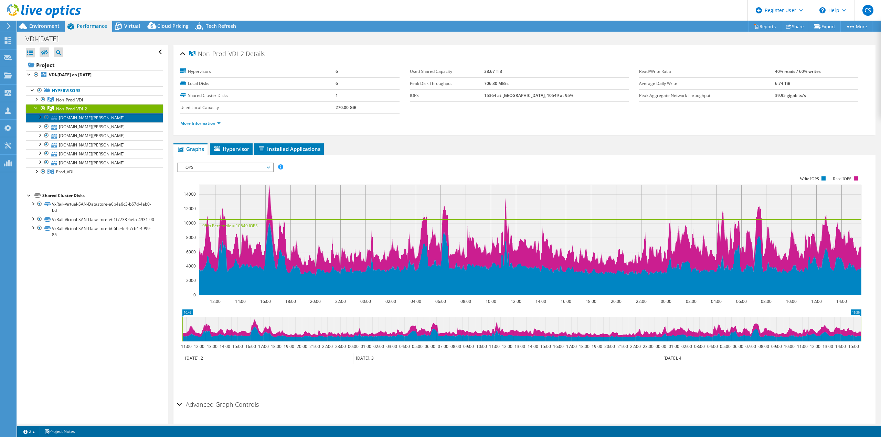
click at [83, 115] on link "[DOMAIN_NAME][PERSON_NAME]" at bounding box center [94, 117] width 137 height 9
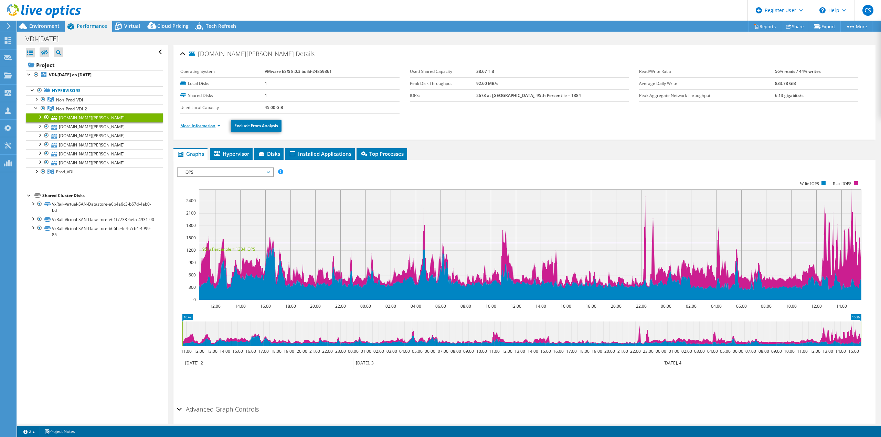
click at [216, 128] on link "More Information" at bounding box center [200, 126] width 40 height 6
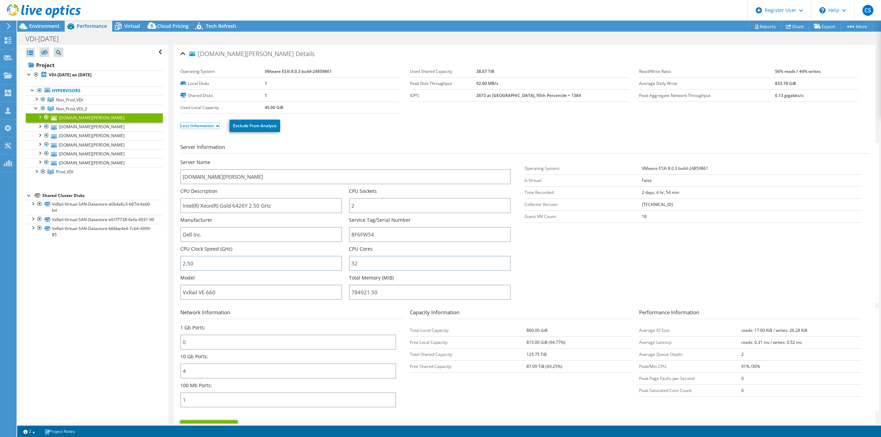
scroll to position [34, 0]
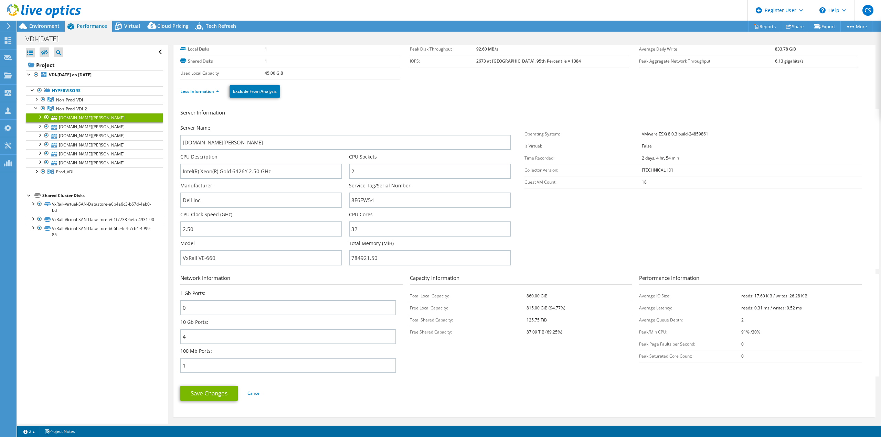
click at [344, 263] on div "Model VxRail VE-660" at bounding box center [264, 252] width 169 height 25
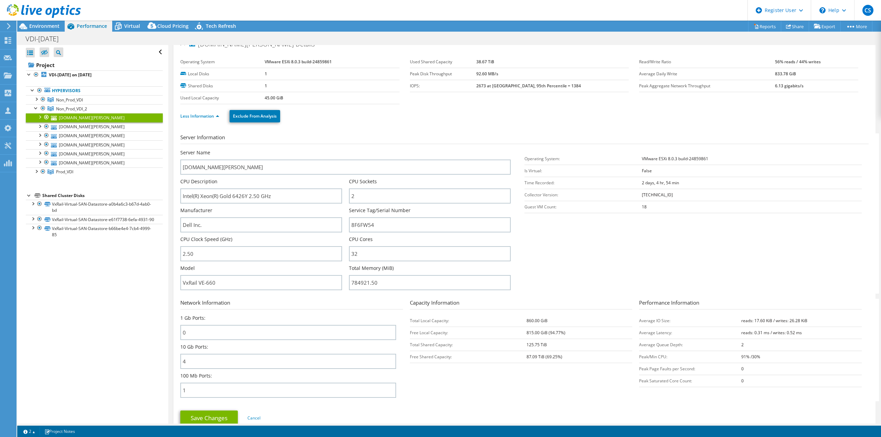
scroll to position [0, 0]
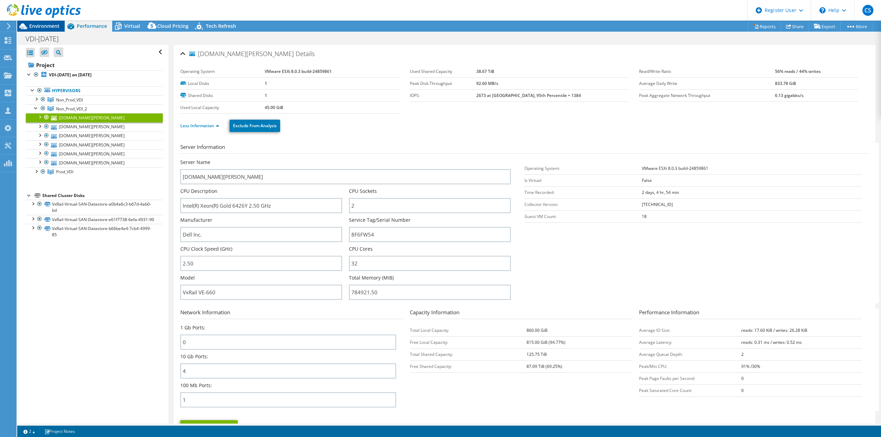
click at [56, 30] on div "Environment" at bounding box center [40, 26] width 47 height 11
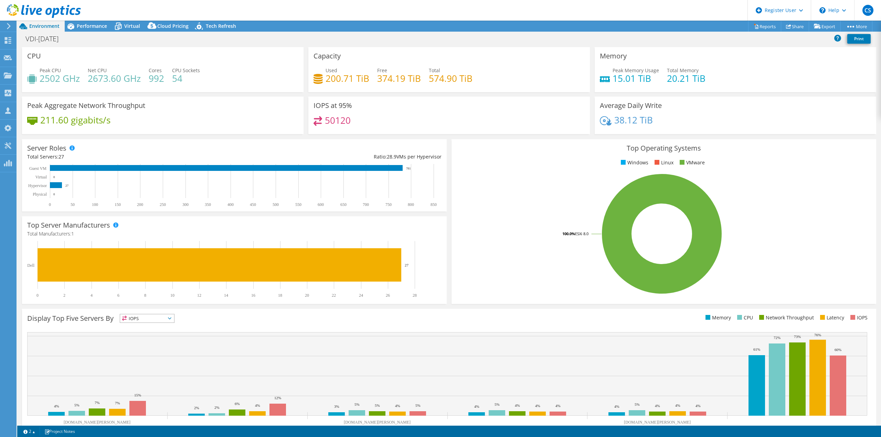
click at [368, 86] on div "Used 200.71 TiB Free 374.19 TiB Total 574.90 TiB" at bounding box center [449, 78] width 271 height 22
click at [89, 27] on span "Performance" at bounding box center [92, 26] width 30 height 7
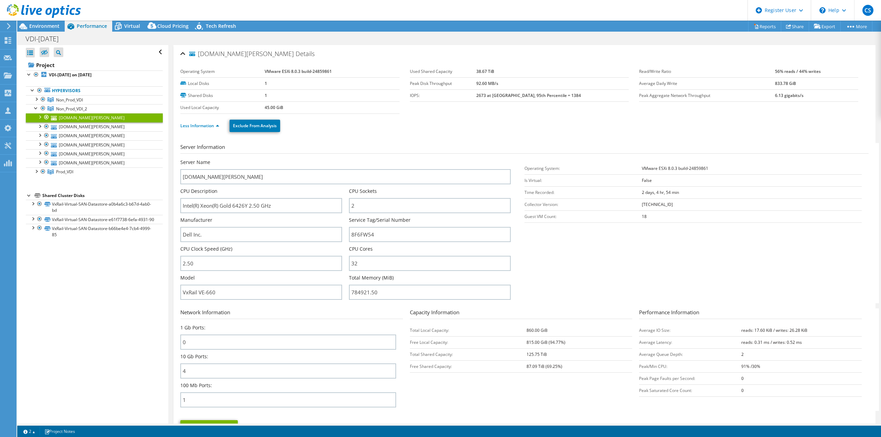
click at [170, 53] on div "yyzvxr2034.ana.corp.aviva.com Details Operating System VMware ESXi 8.0.3 build-…" at bounding box center [524, 403] width 712 height 717
click at [53, 26] on span "Environment" at bounding box center [44, 26] width 30 height 7
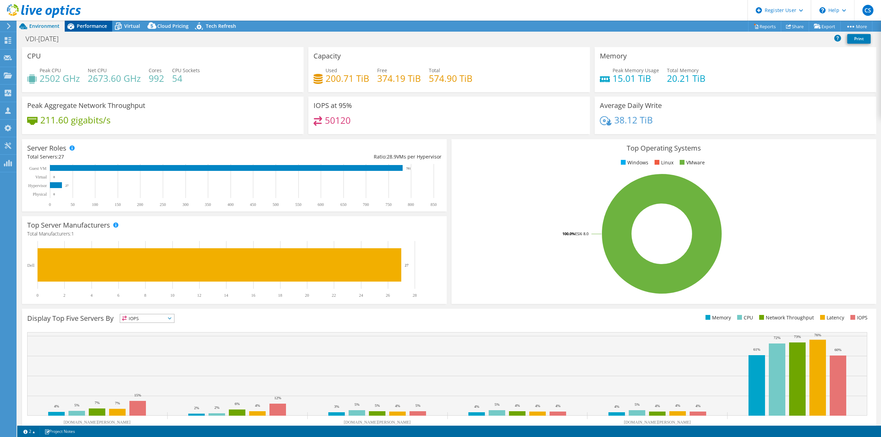
click at [91, 22] on div "Performance" at bounding box center [88, 26] width 47 height 11
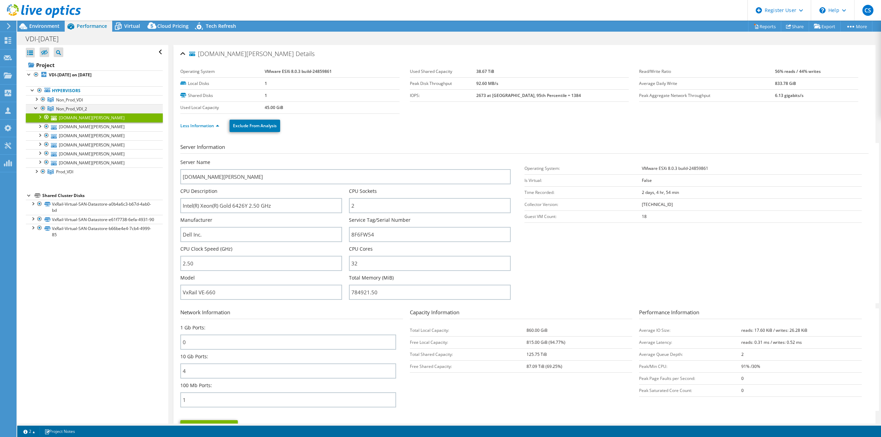
click at [37, 109] on div at bounding box center [36, 107] width 7 height 7
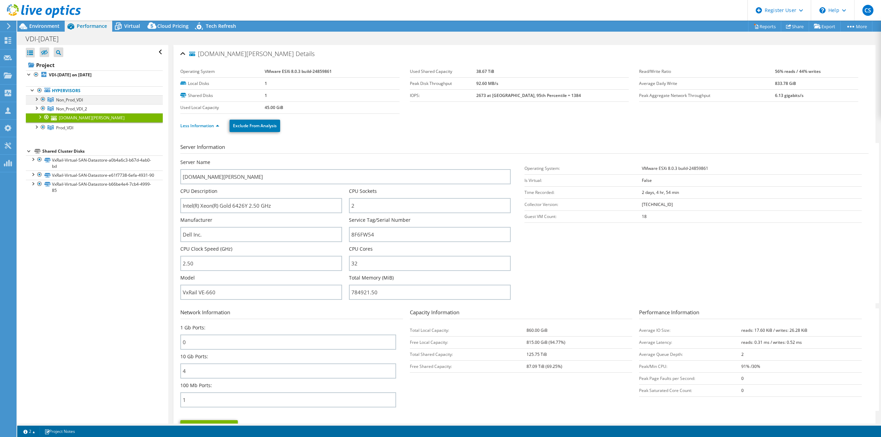
click at [42, 99] on div at bounding box center [43, 99] width 7 height 8
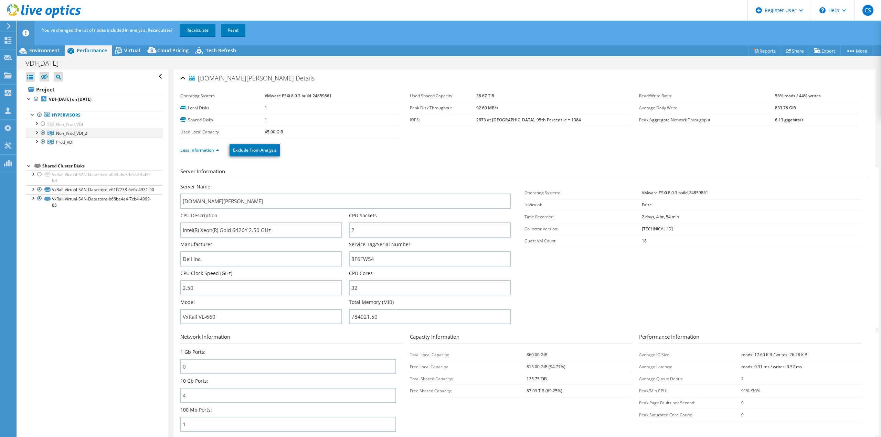
click at [45, 133] on div at bounding box center [43, 133] width 7 height 8
click at [204, 29] on link "Recalculate" at bounding box center [198, 30] width 36 height 12
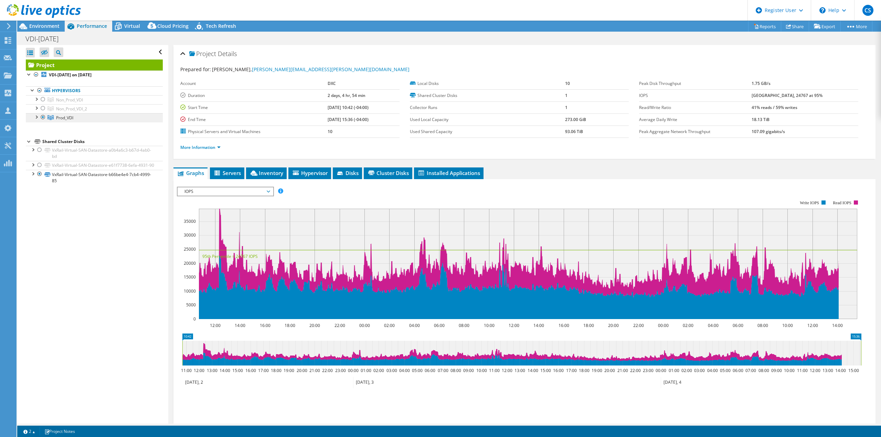
click at [77, 120] on link "Prod_VDI" at bounding box center [94, 117] width 137 height 9
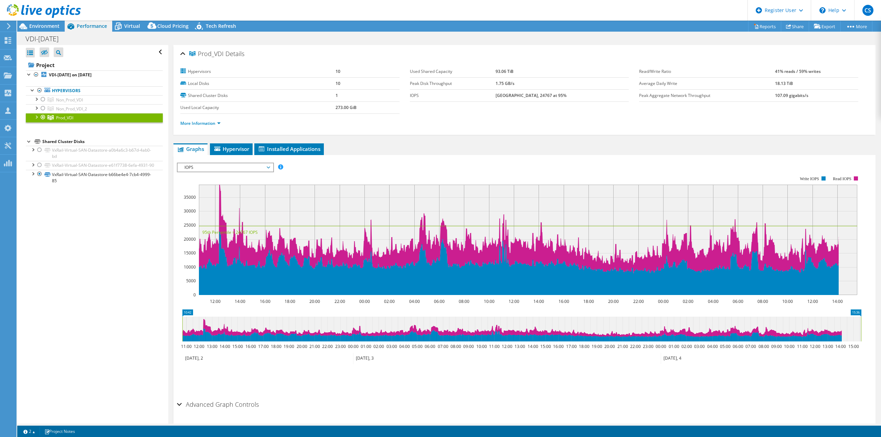
click at [254, 166] on span "IOPS" at bounding box center [225, 167] width 88 height 8
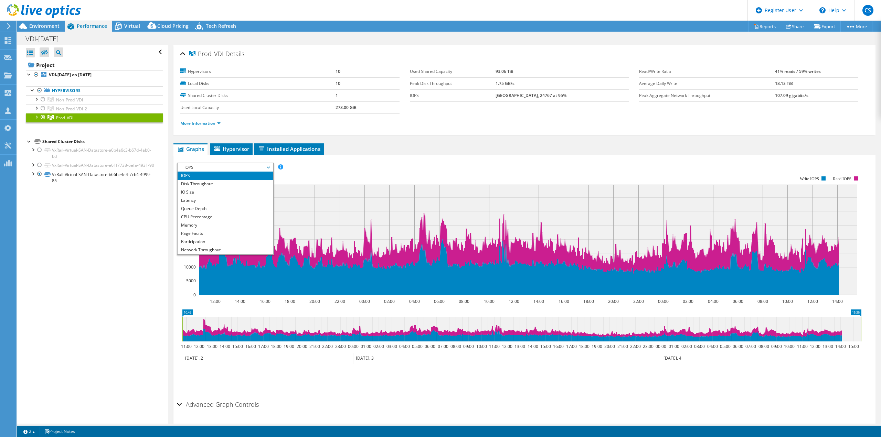
click at [412, 213] on rect at bounding box center [528, 240] width 658 height 110
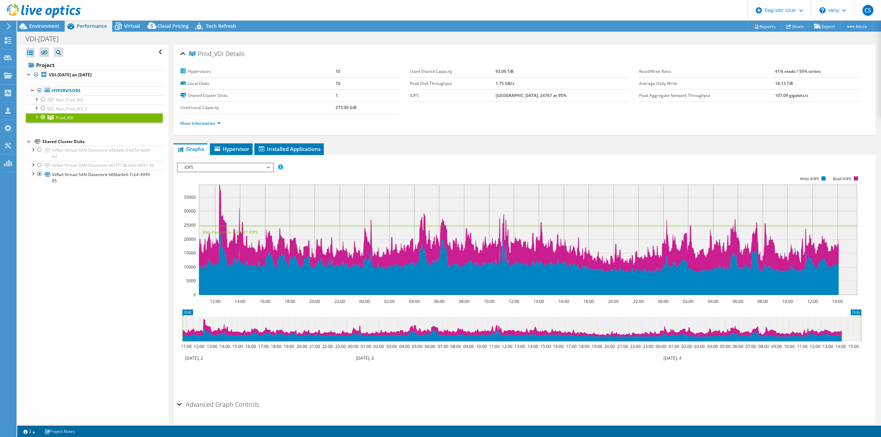
click at [217, 171] on span "IOPS" at bounding box center [225, 167] width 88 height 8
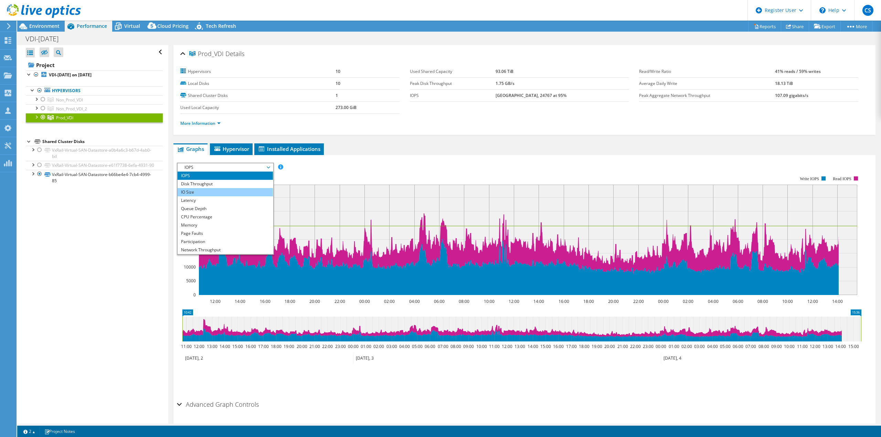
click at [214, 193] on li "IO Size" at bounding box center [225, 192] width 95 height 8
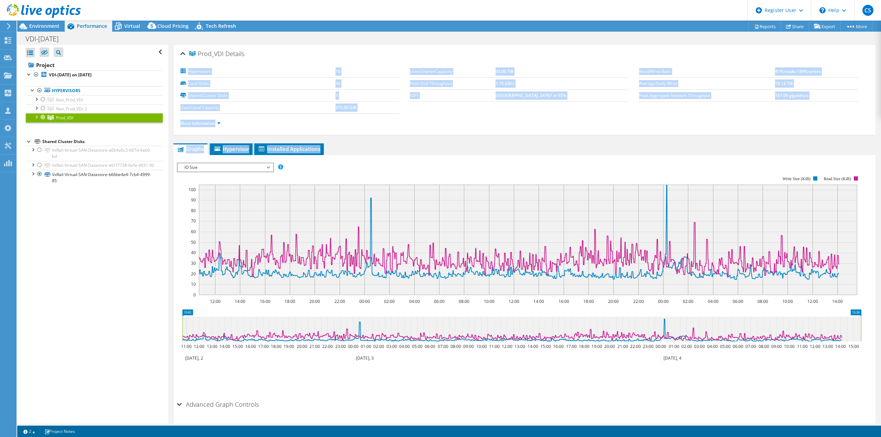
click at [79, 0] on html "CS Dell User Cory Speroni Cory.Speroni@dell.com Dell My Profile Log Out \n Help…" at bounding box center [440, 218] width 881 height 437
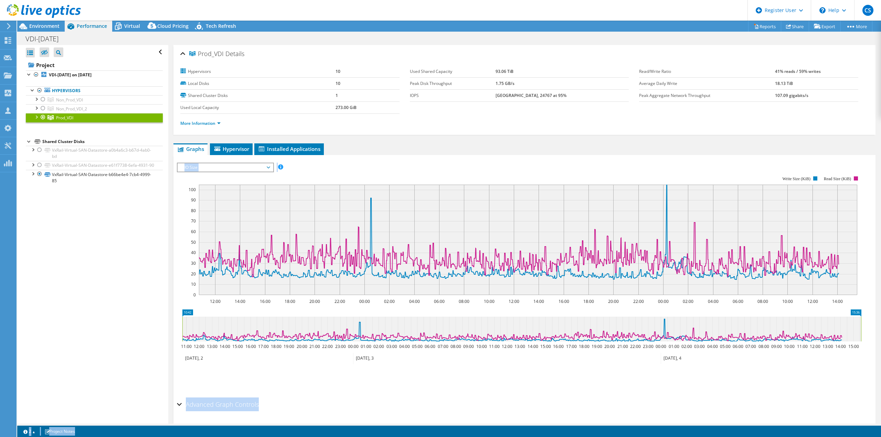
click at [539, 369] on ul "Save Zoom" at bounding box center [523, 379] width 692 height 20
click at [365, 121] on ul "More Information" at bounding box center [524, 122] width 688 height 9
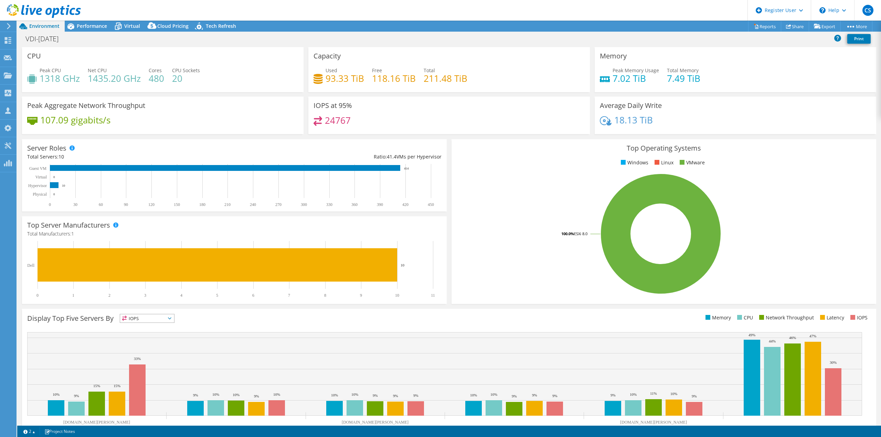
select select "USD"
